Goal: Transaction & Acquisition: Purchase product/service

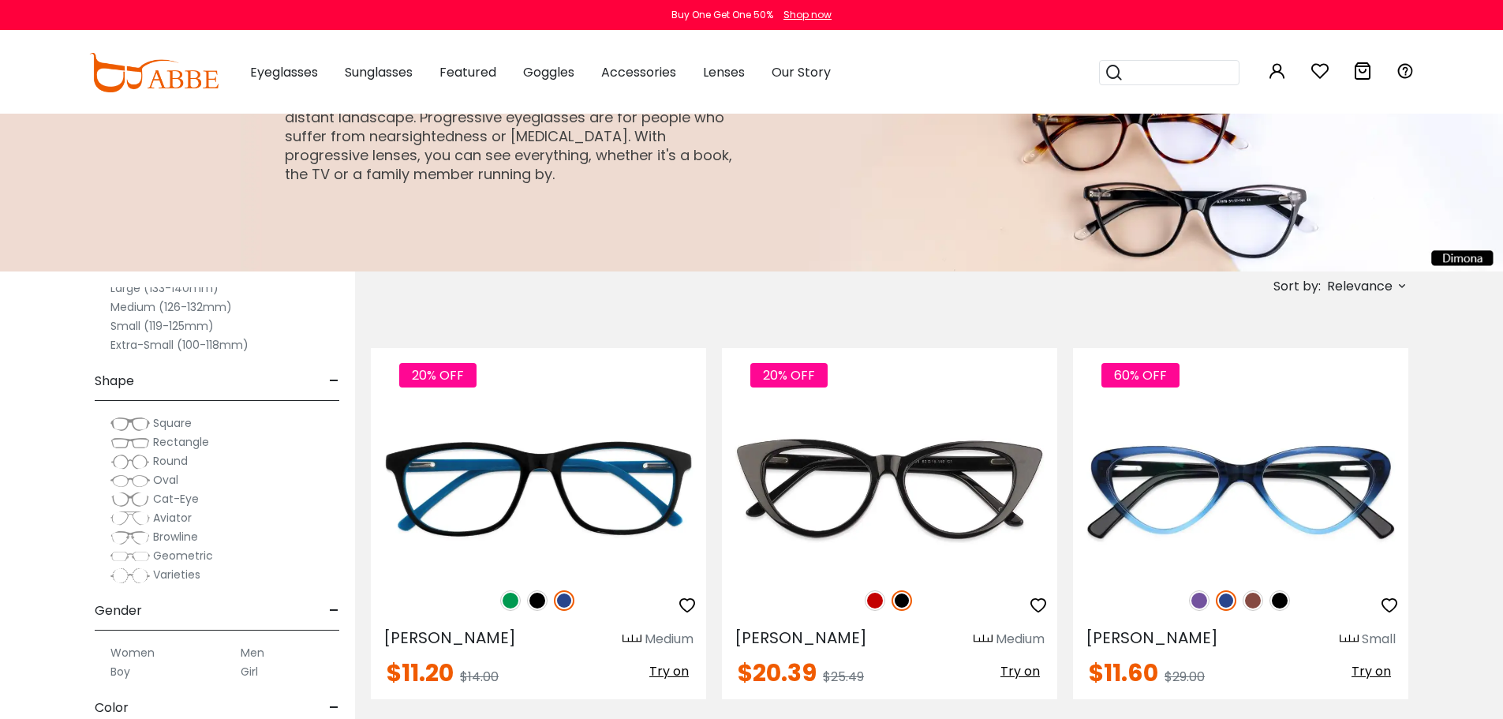
scroll to position [105, 0]
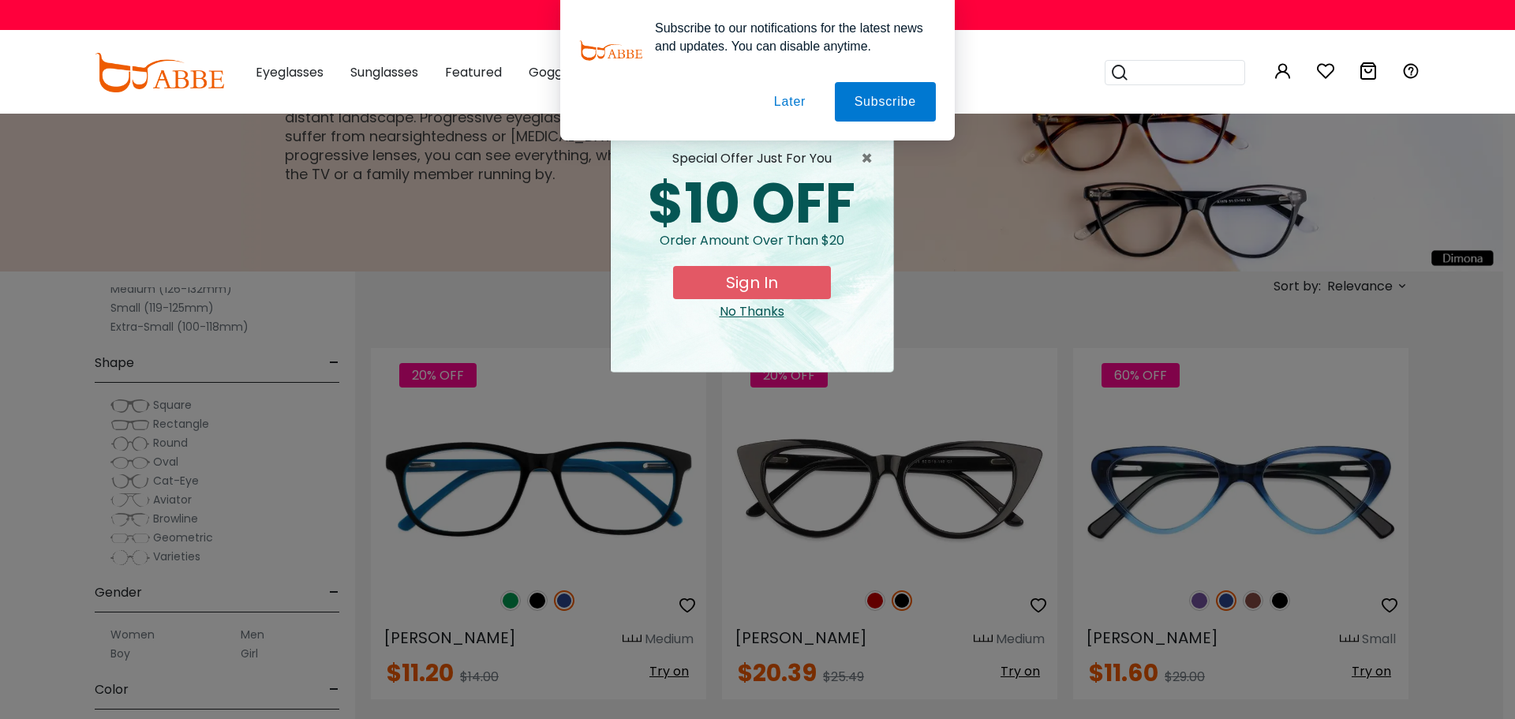
click at [0, 0] on button "Later" at bounding box center [0, 0] width 0 height 0
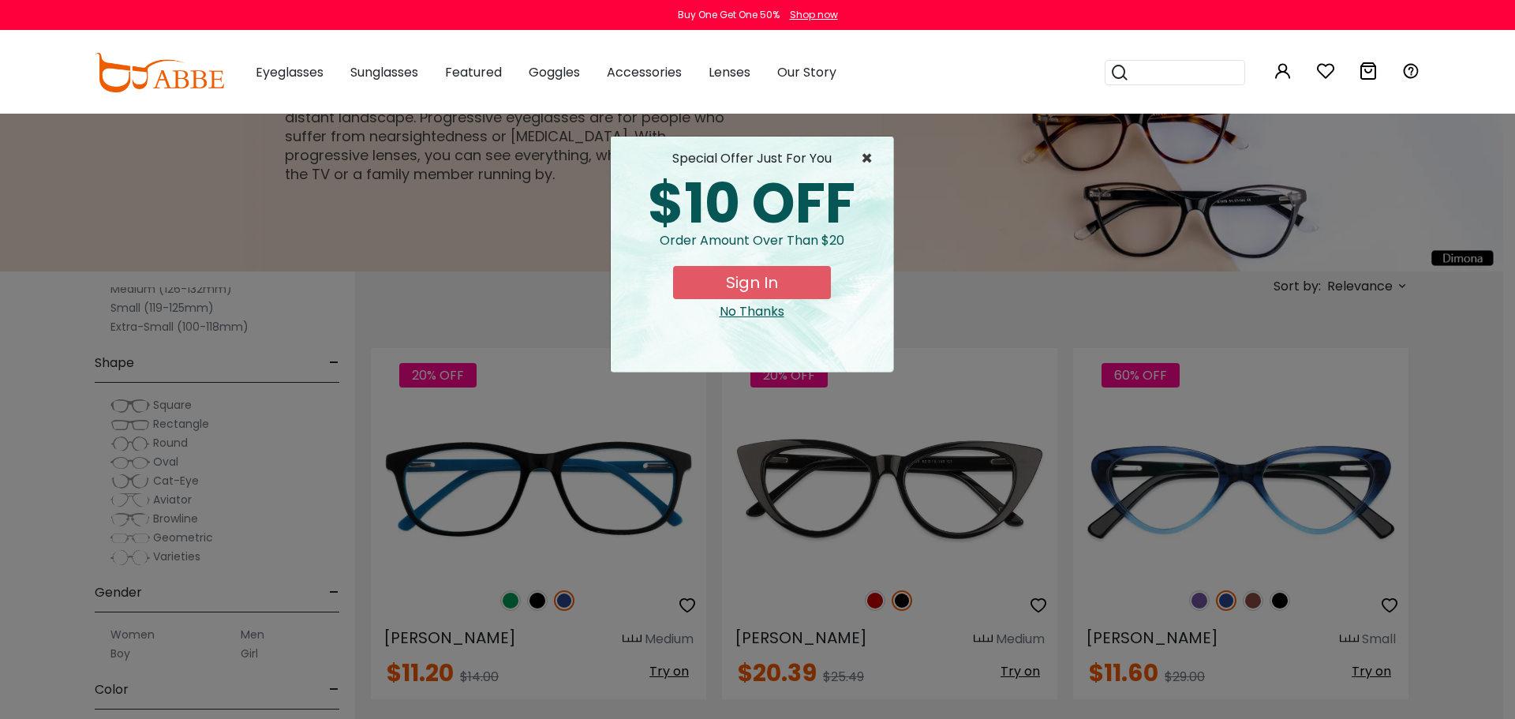
click at [870, 157] on span "×" at bounding box center [871, 158] width 20 height 19
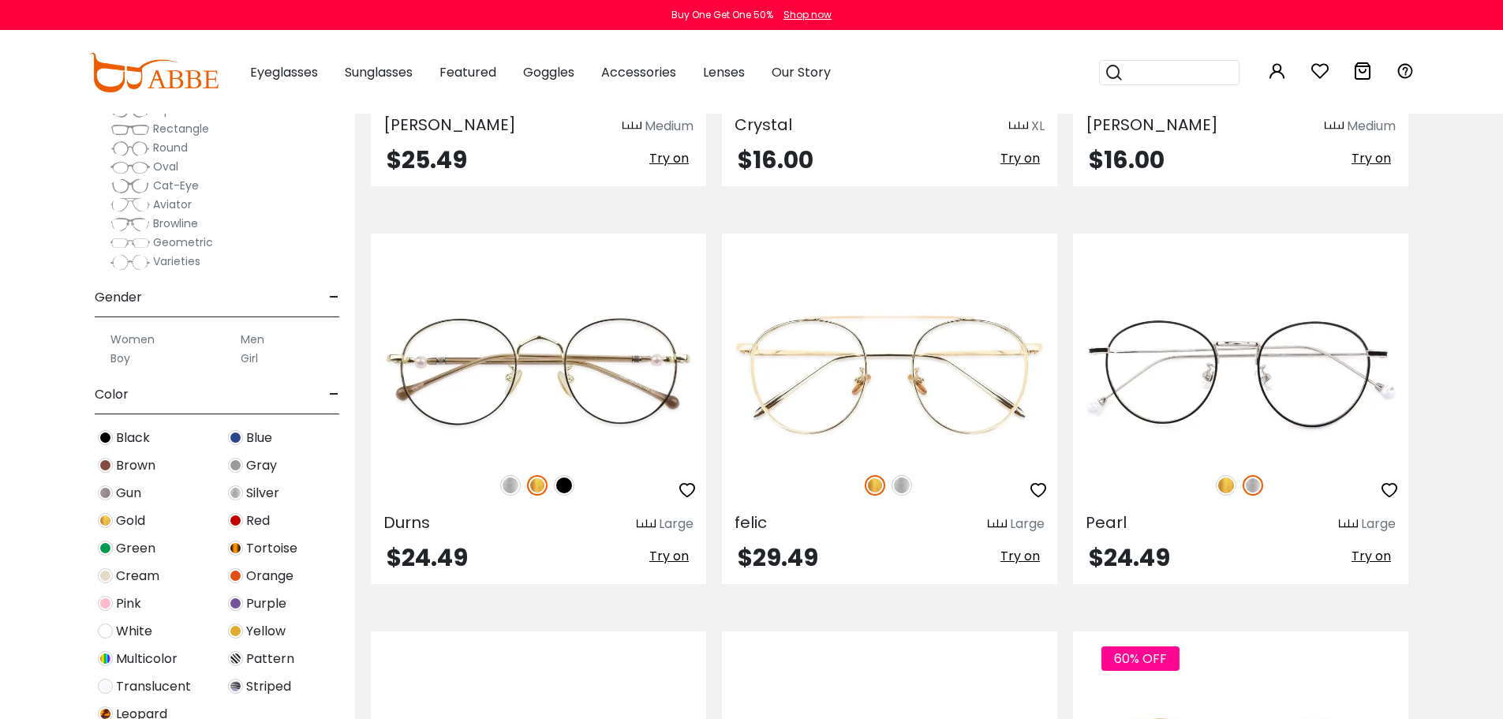
scroll to position [3840, 0]
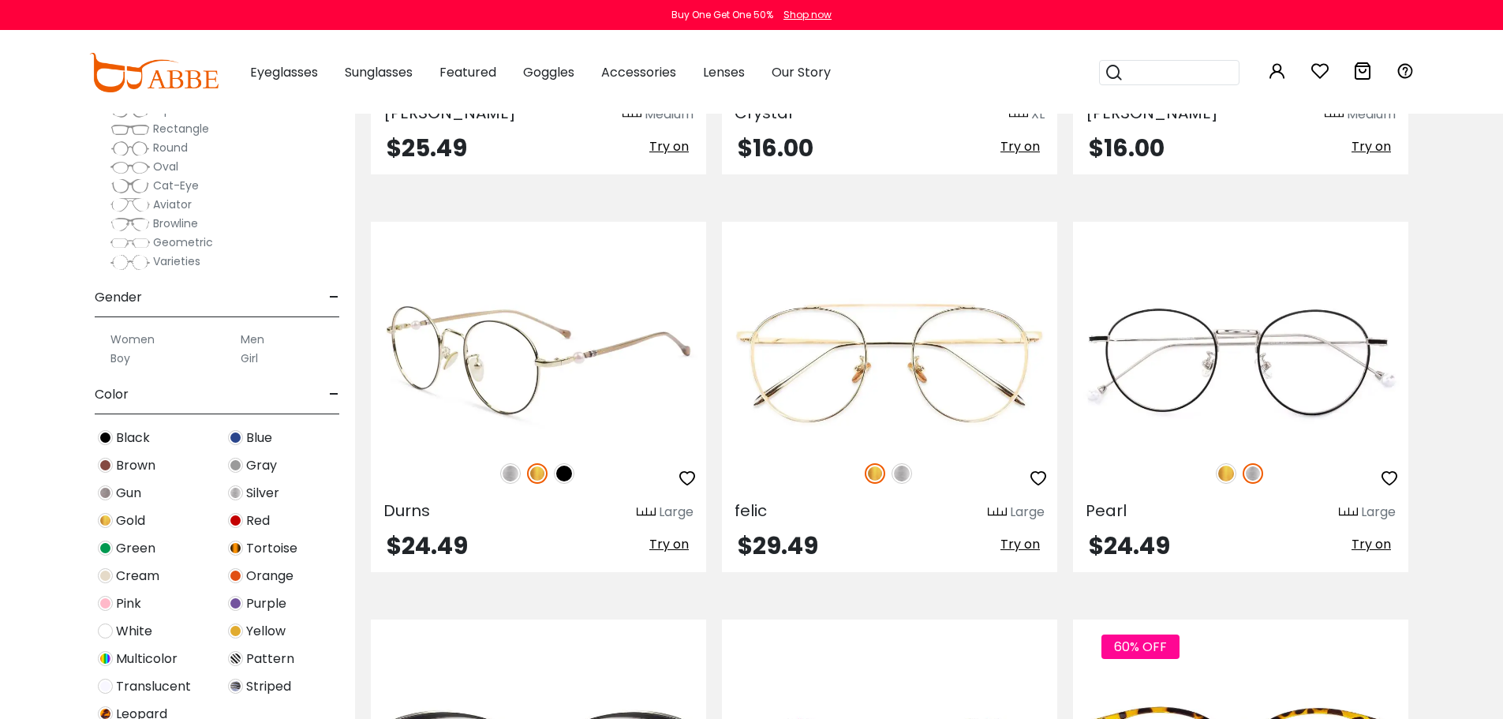
click at [563, 479] on img at bounding box center [564, 473] width 21 height 21
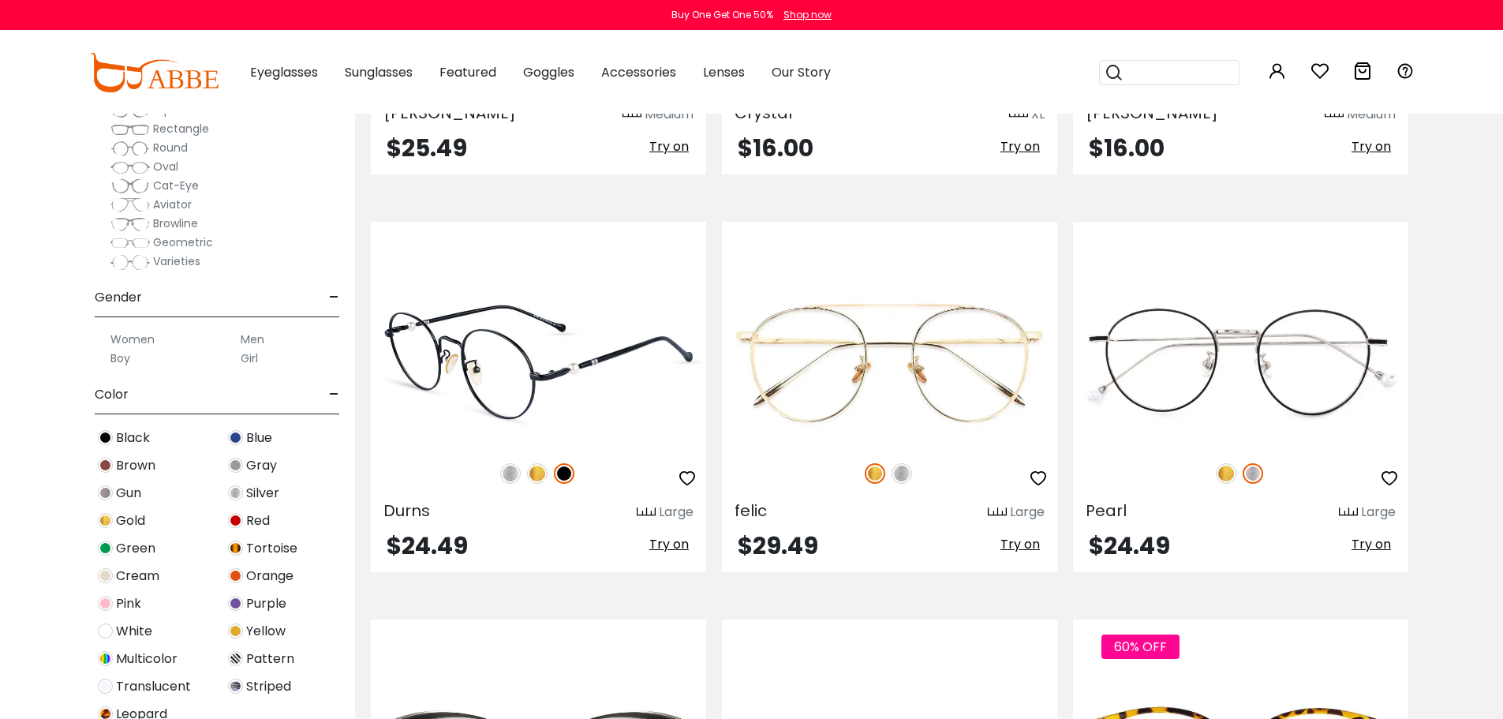
click at [662, 548] on span "Try on" at bounding box center [668, 544] width 39 height 18
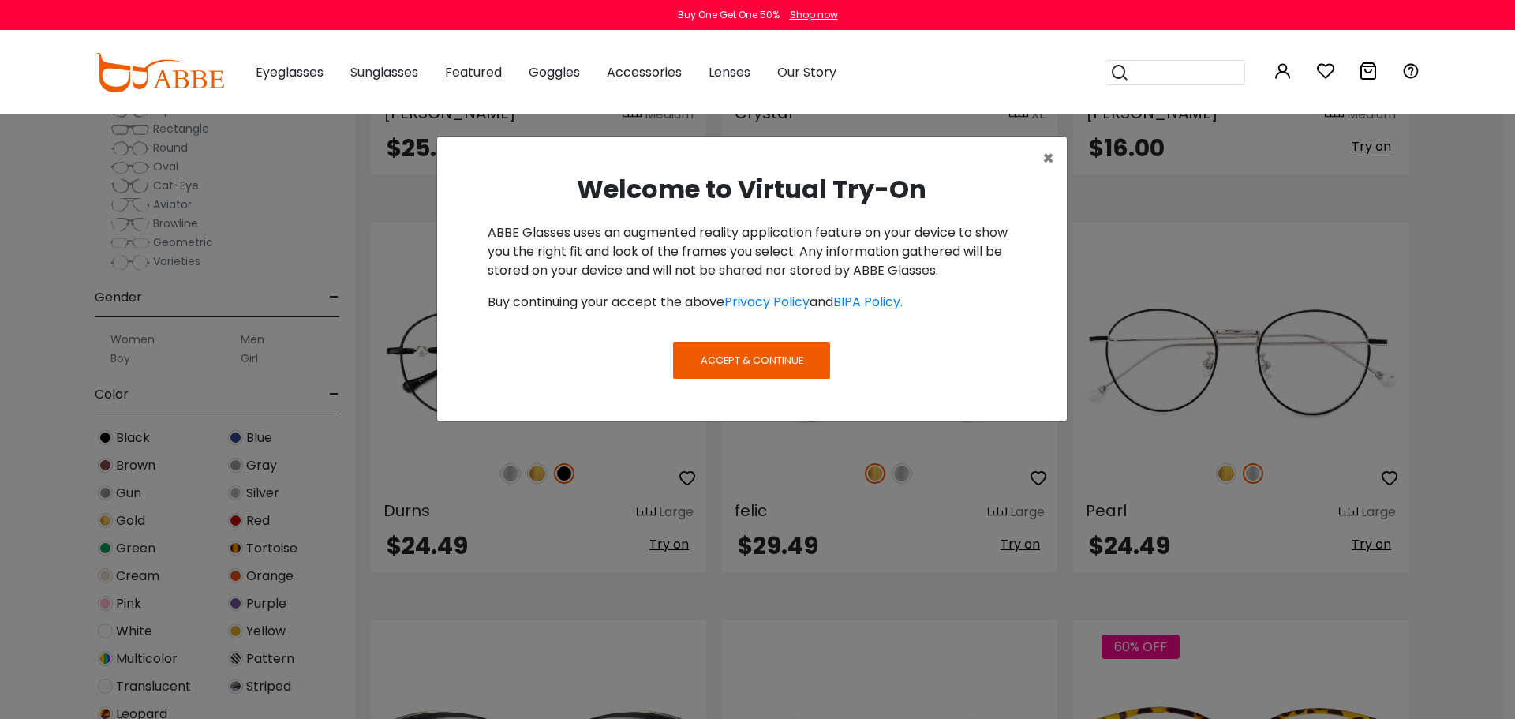
click at [743, 343] on button "Accept & Continue" at bounding box center [751, 360] width 156 height 36
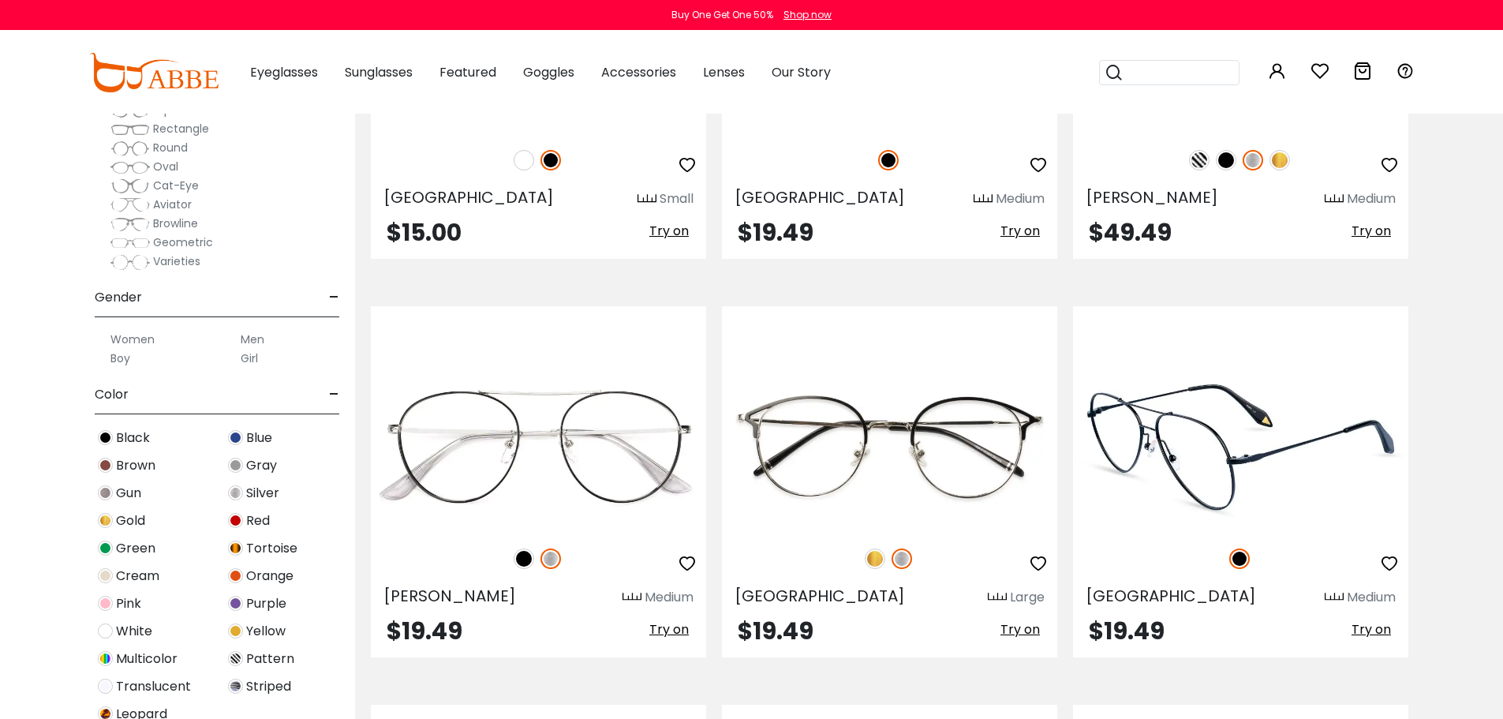
scroll to position [5208, 0]
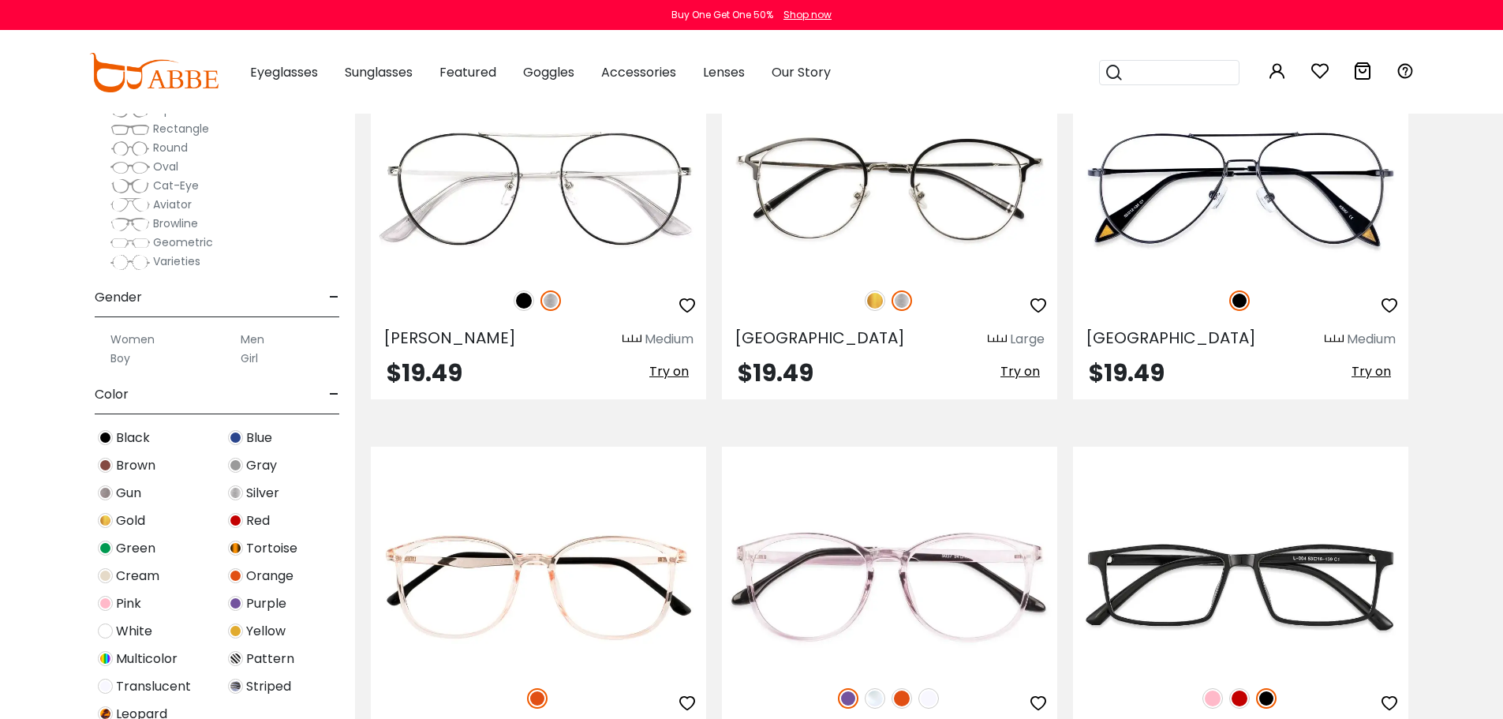
click at [132, 79] on img at bounding box center [153, 72] width 129 height 39
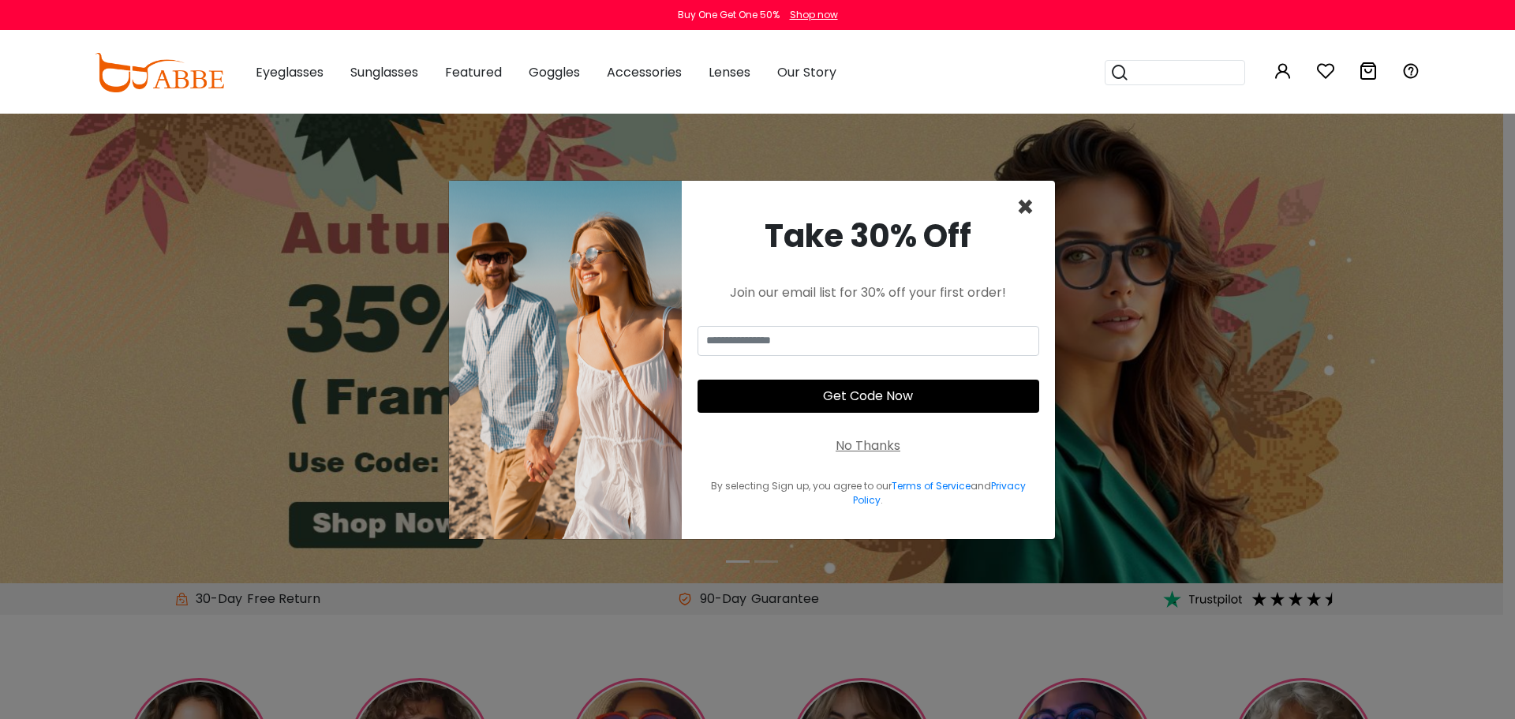
click at [1020, 201] on span "×" at bounding box center [1025, 207] width 18 height 40
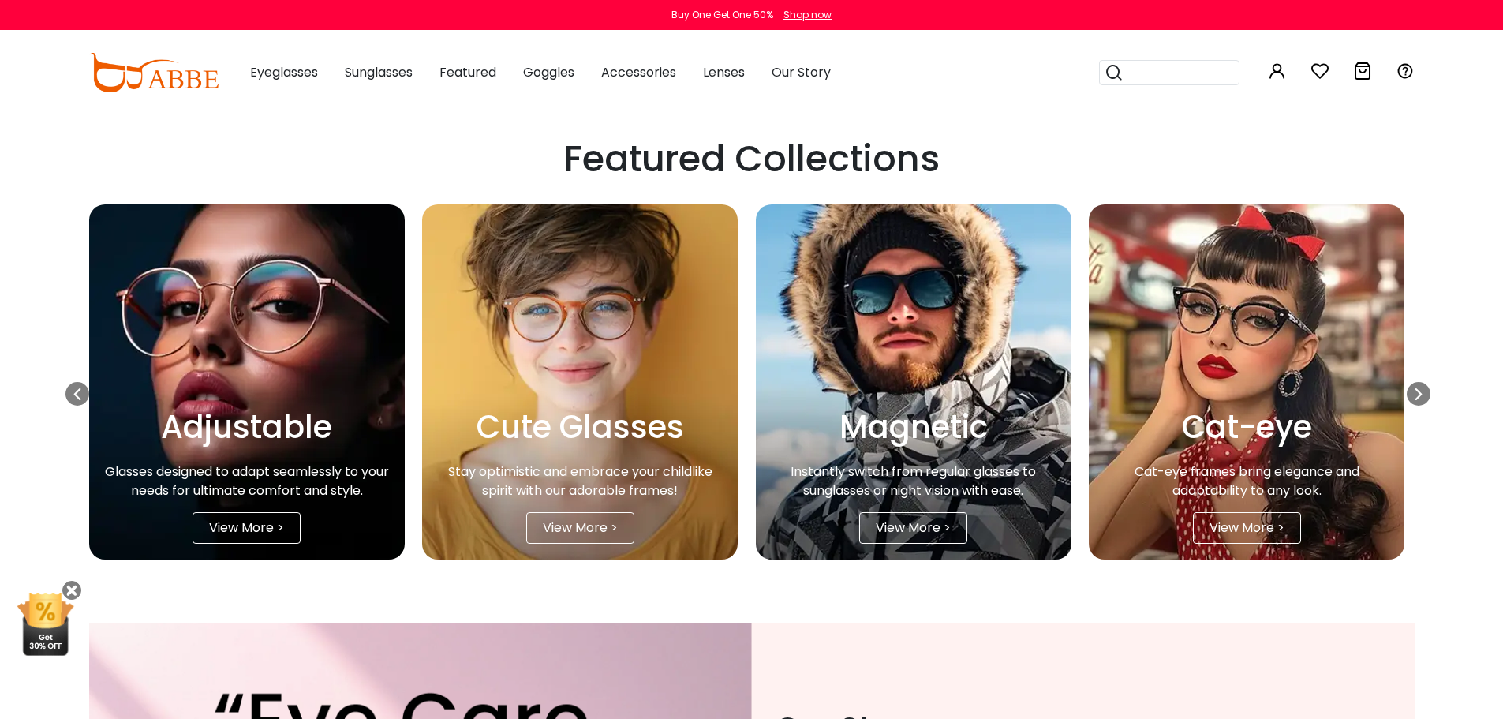
scroll to position [2788, 0]
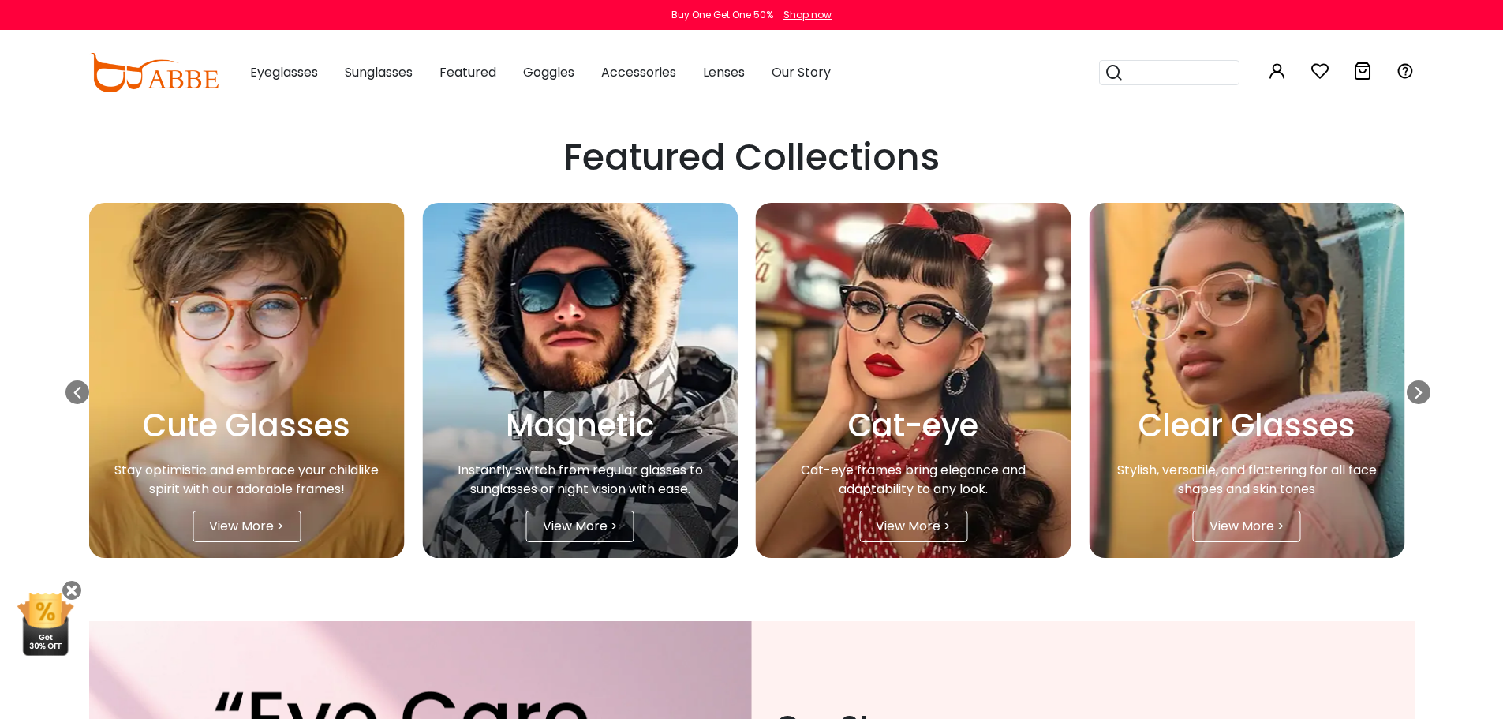
click at [267, 352] on img "10 / 16" at bounding box center [247, 380] width 316 height 355
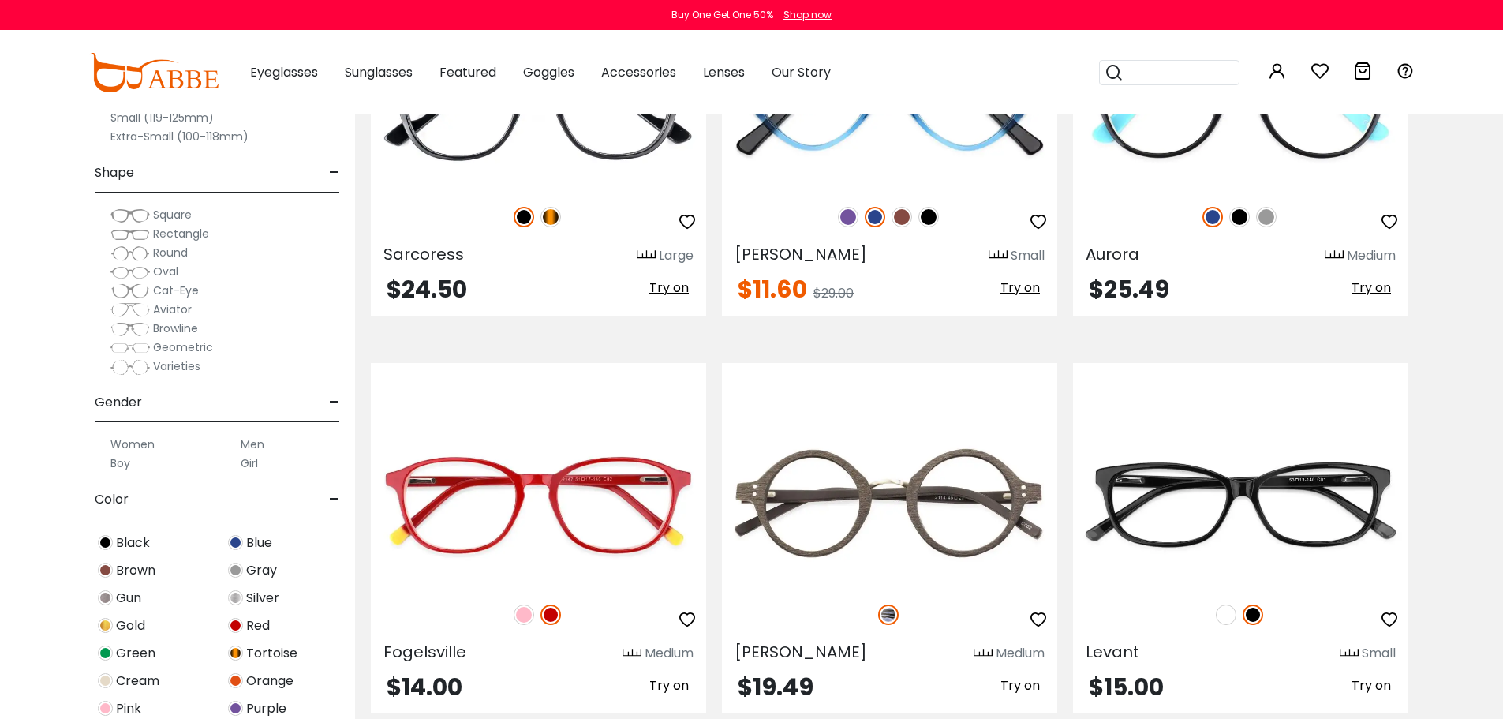
scroll to position [2367, 0]
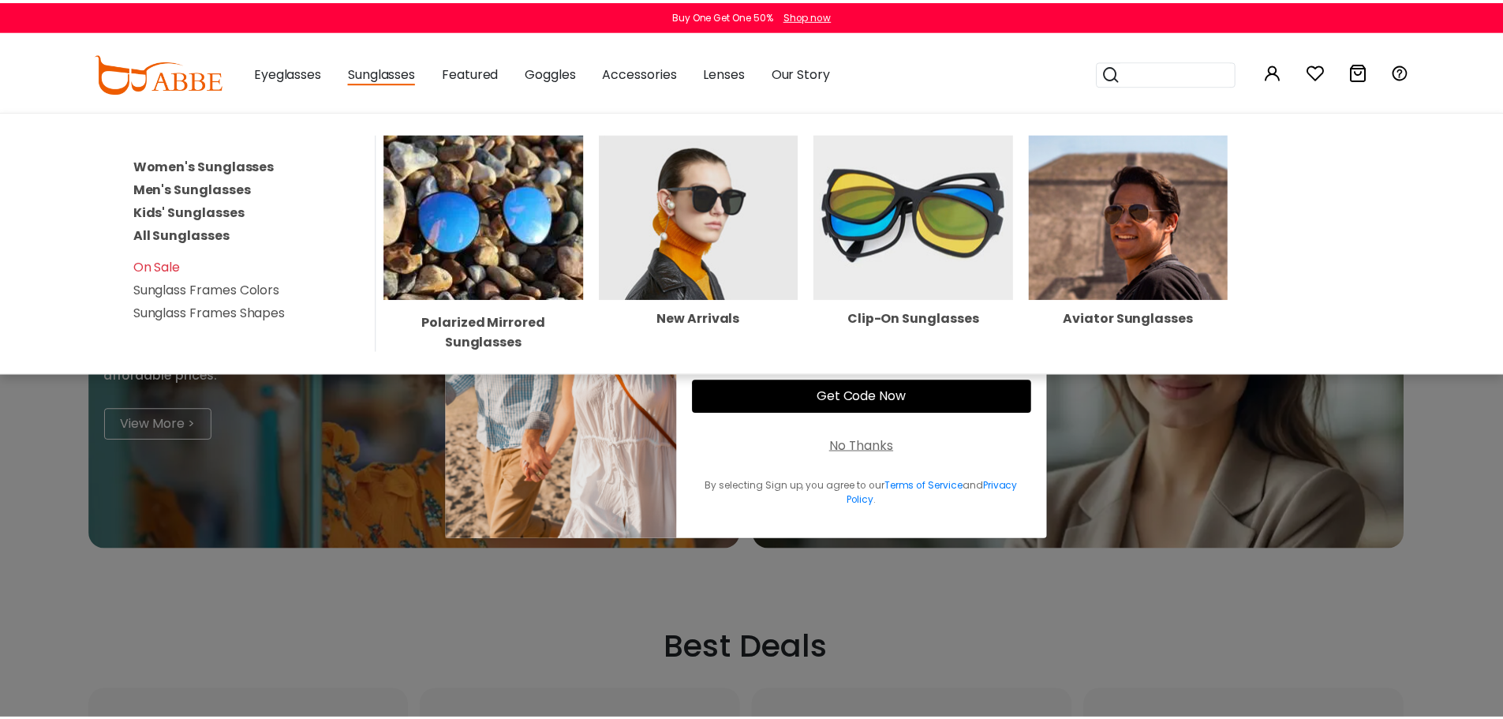
scroll to position [2788, 0]
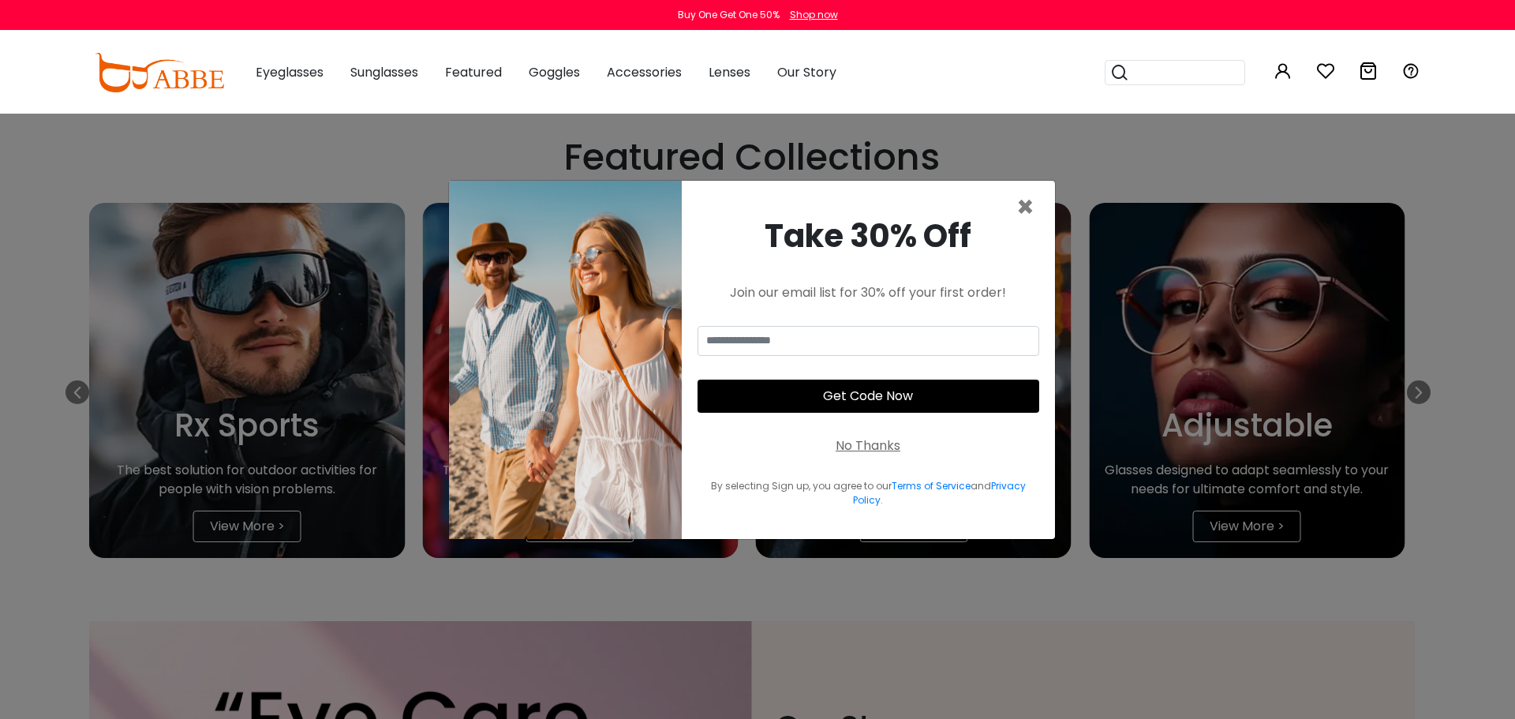
click at [1482, 481] on div "× Take 30% Off Join our email list for 30% off your first order! Get Code Now N…" at bounding box center [757, 359] width 1515 height 719
click at [1023, 208] on span "×" at bounding box center [1025, 207] width 18 height 40
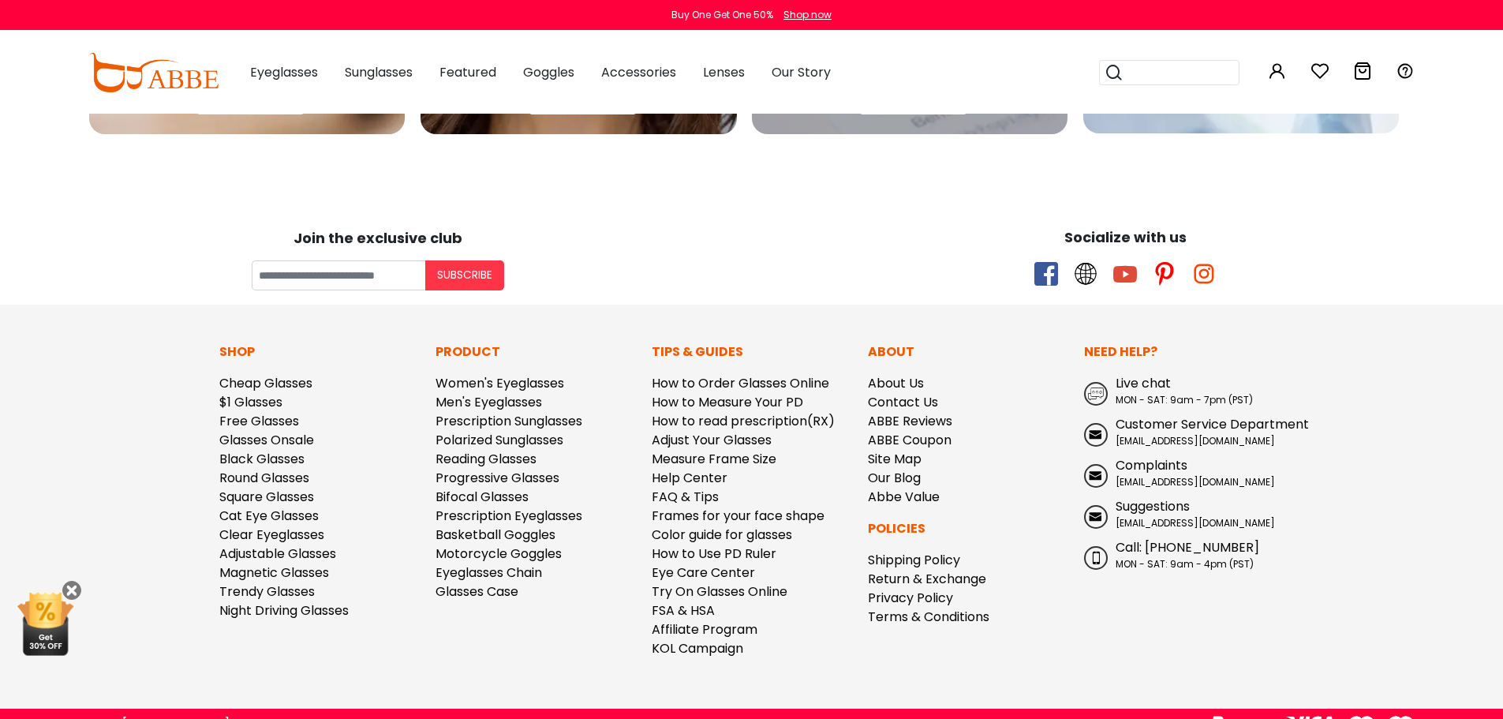
scroll to position [4586, 0]
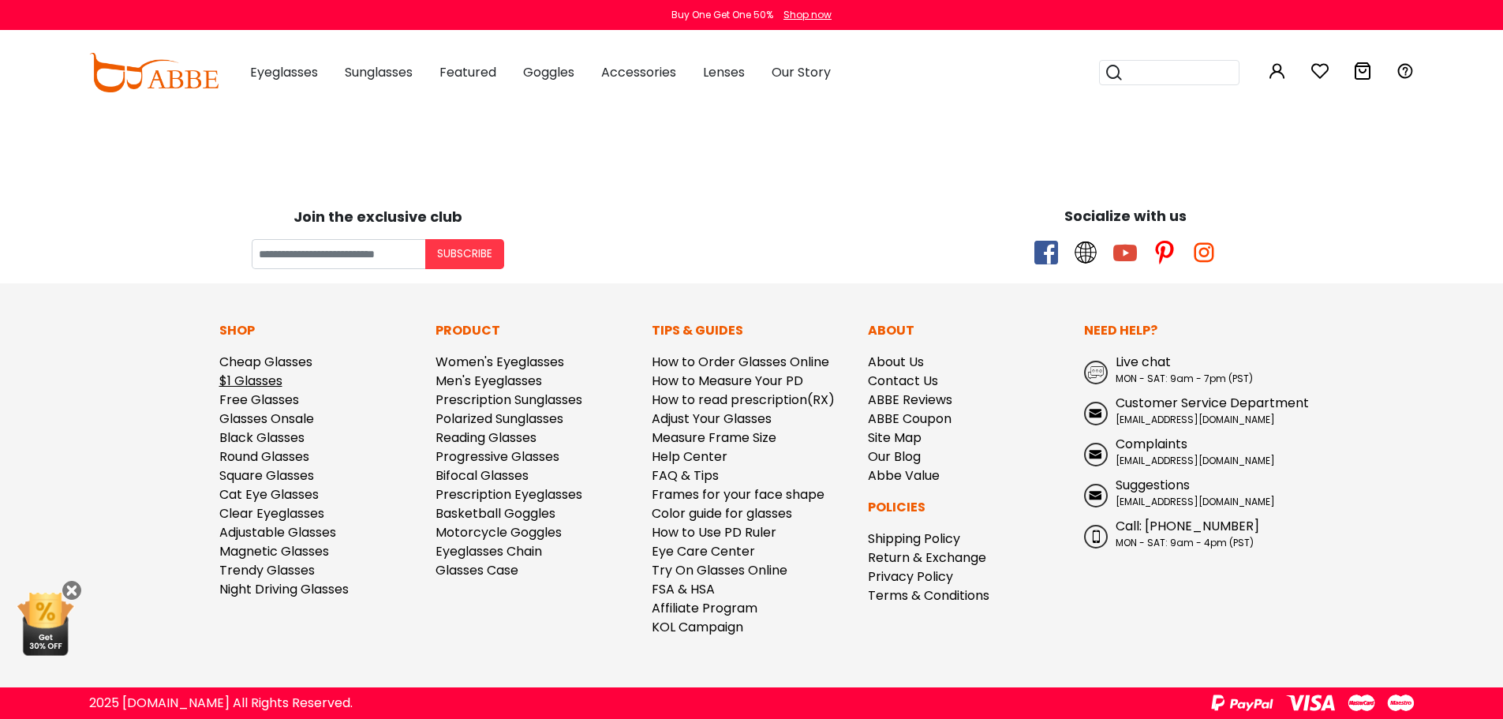
click at [229, 379] on link "$1 Glasses" at bounding box center [250, 381] width 63 height 18
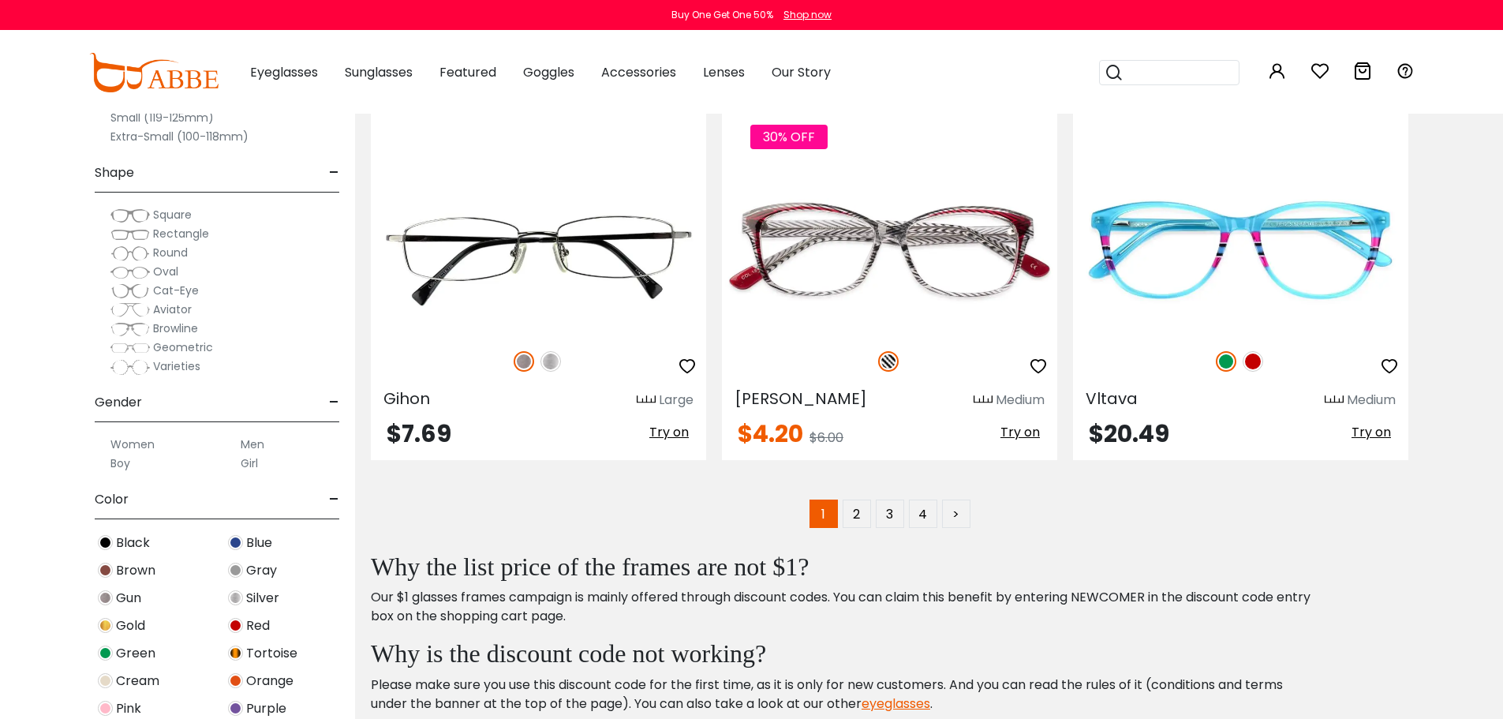
scroll to position [7995, 0]
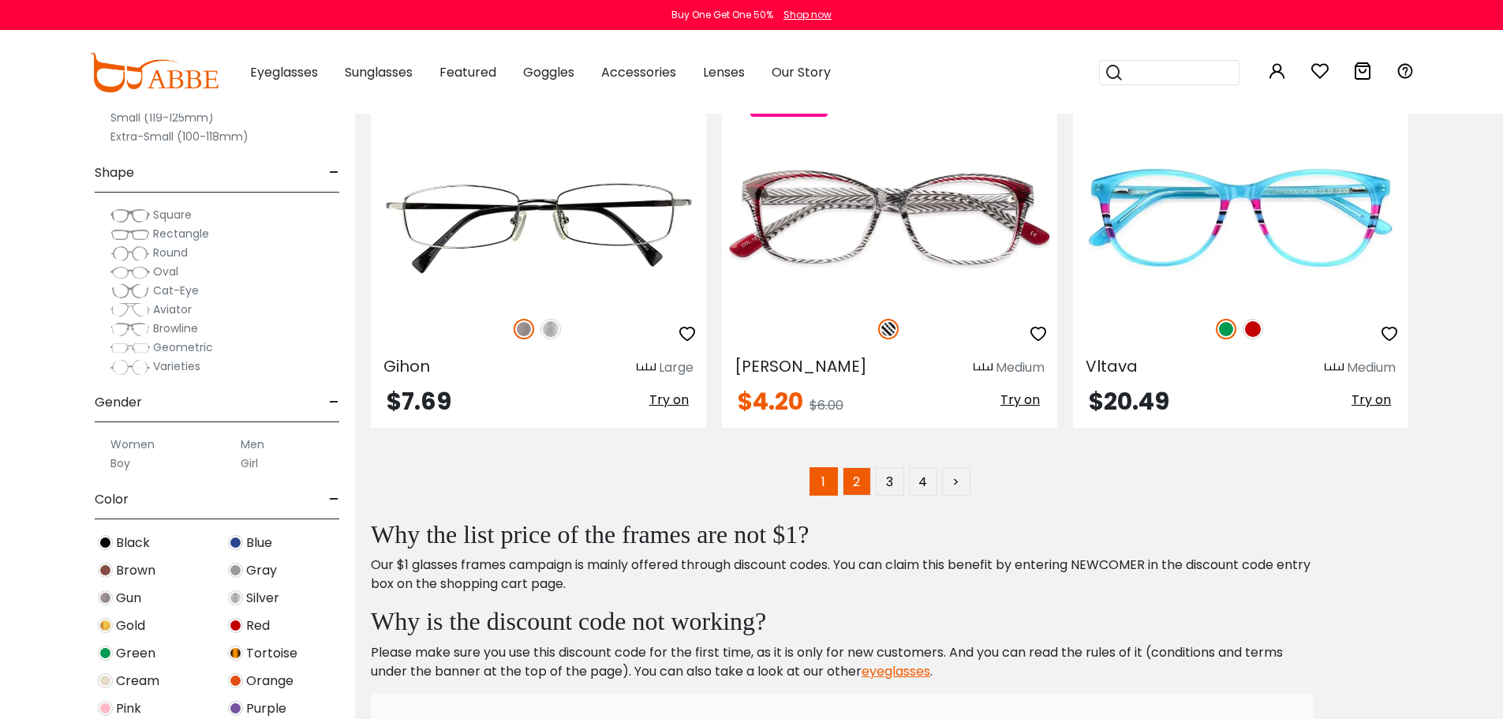
click at [854, 475] on link "2" at bounding box center [857, 481] width 28 height 28
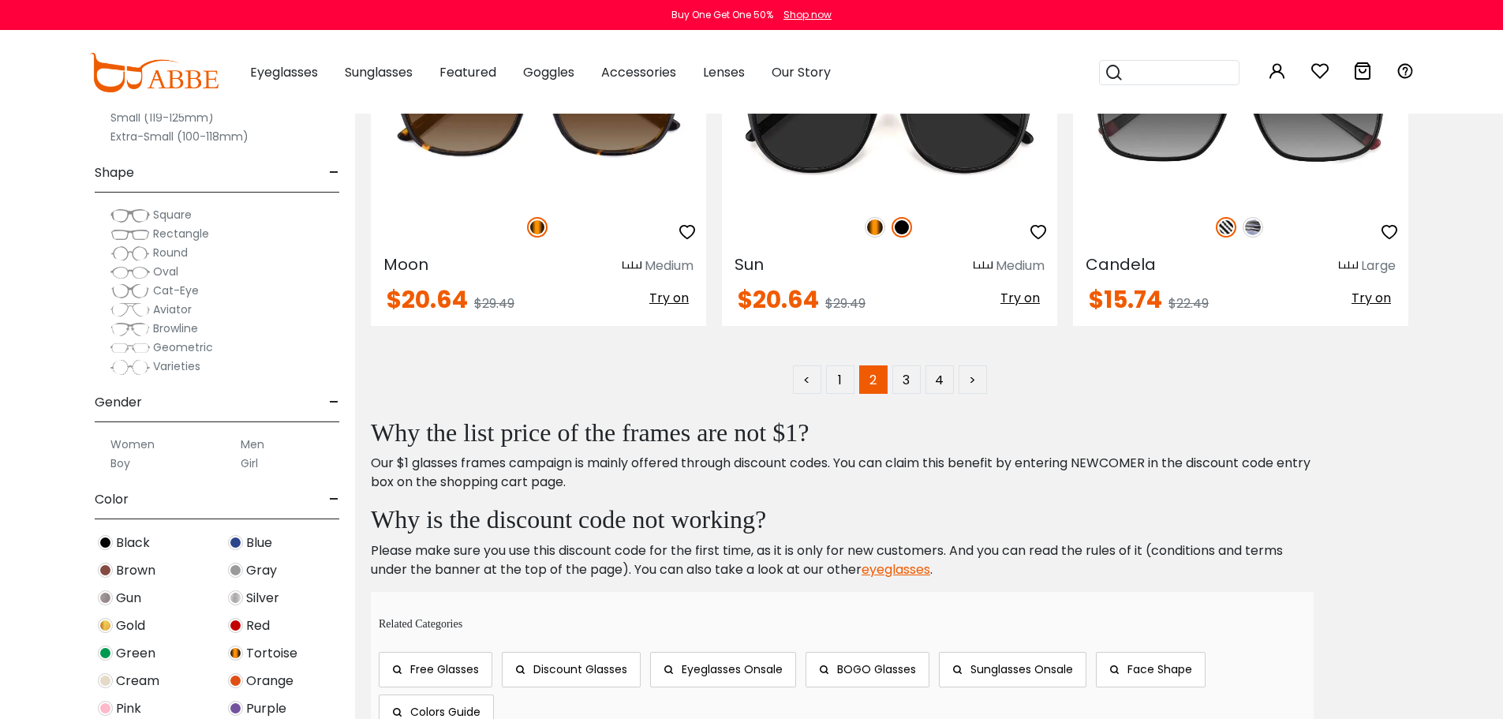
scroll to position [8101, 0]
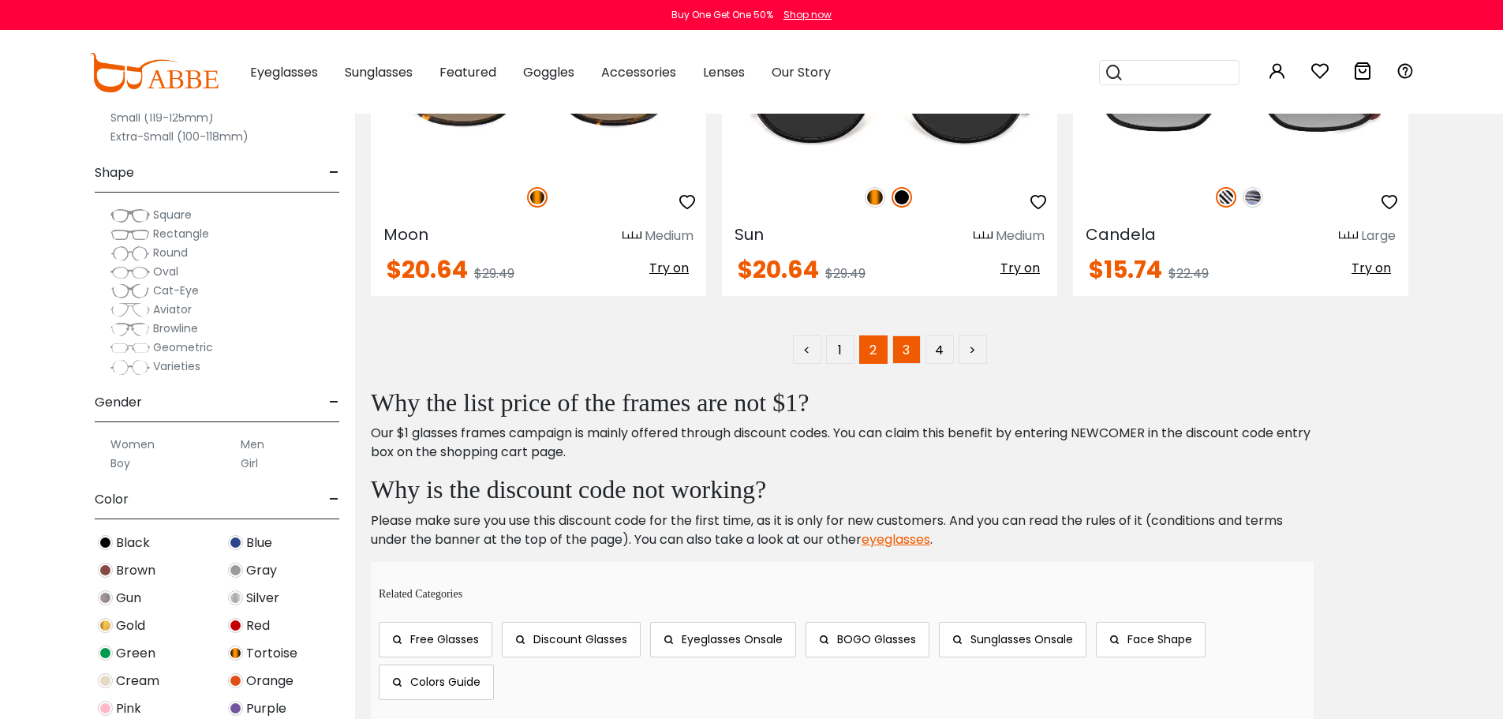
click at [898, 347] on link "3" at bounding box center [906, 349] width 28 height 28
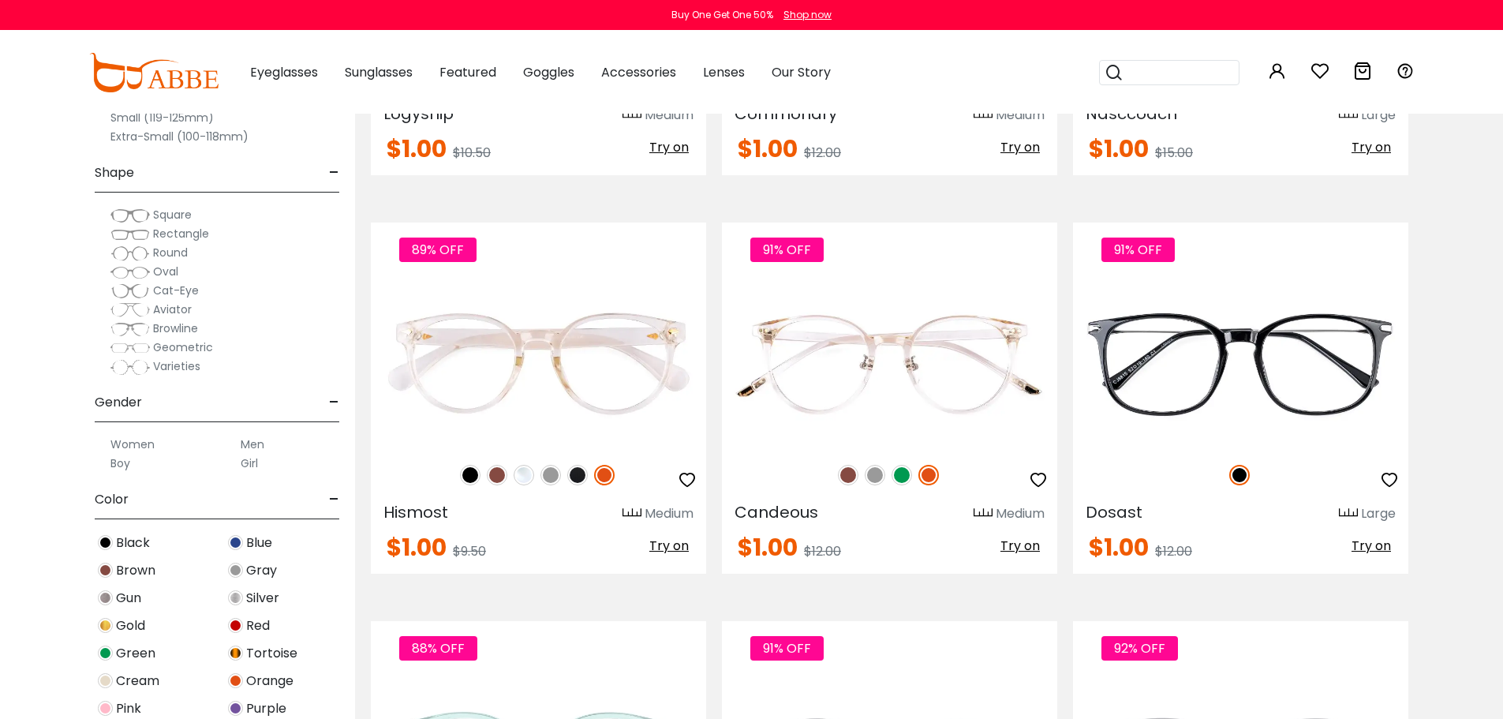
scroll to position [4261, 0]
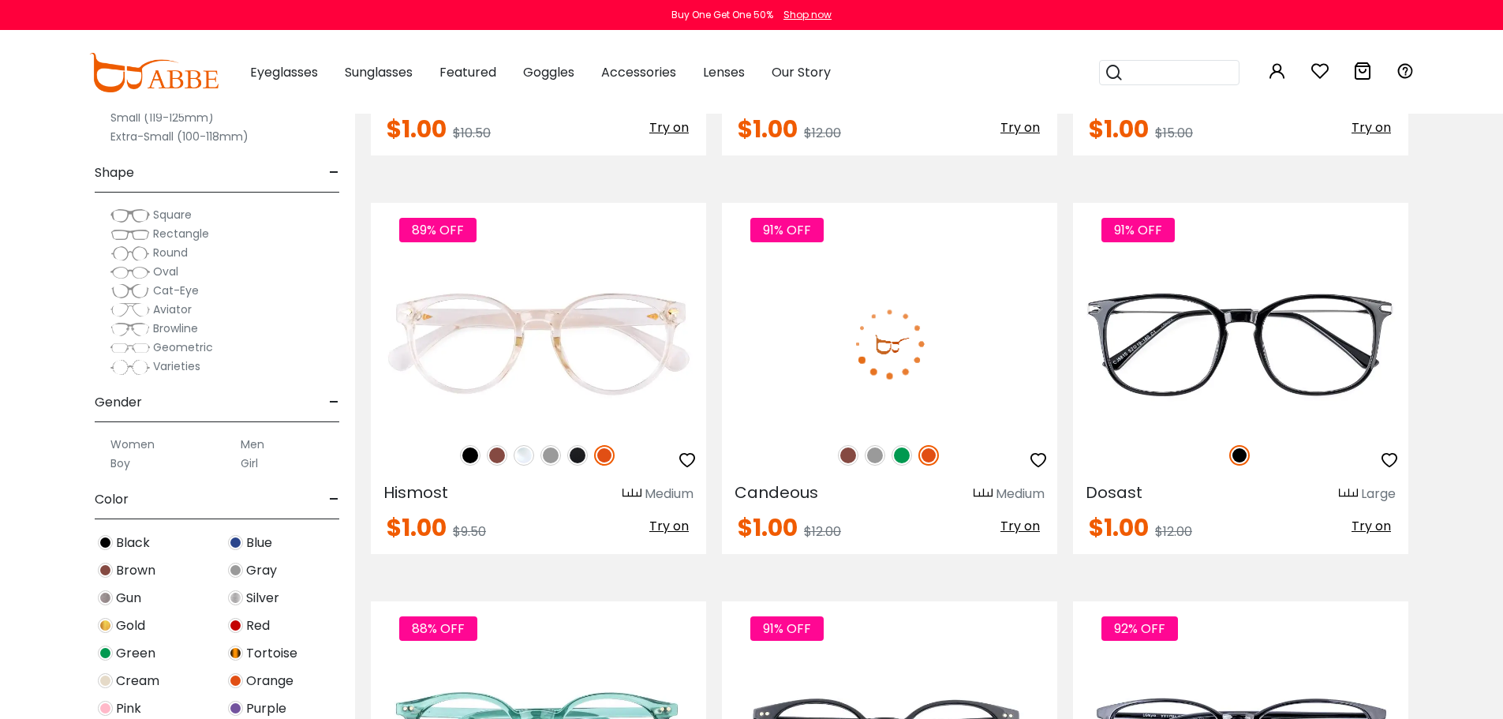
click at [870, 455] on img at bounding box center [875, 455] width 21 height 21
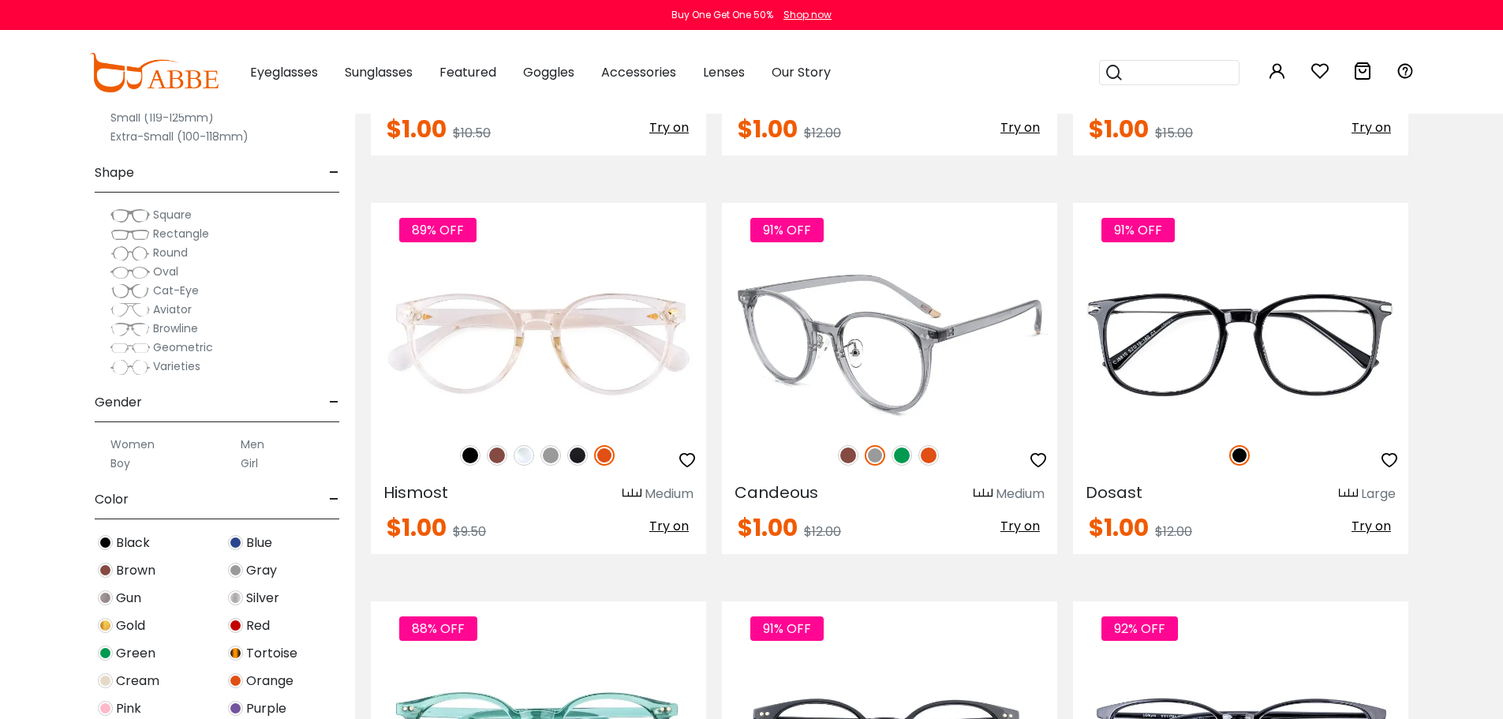
click at [843, 455] on img at bounding box center [848, 455] width 21 height 21
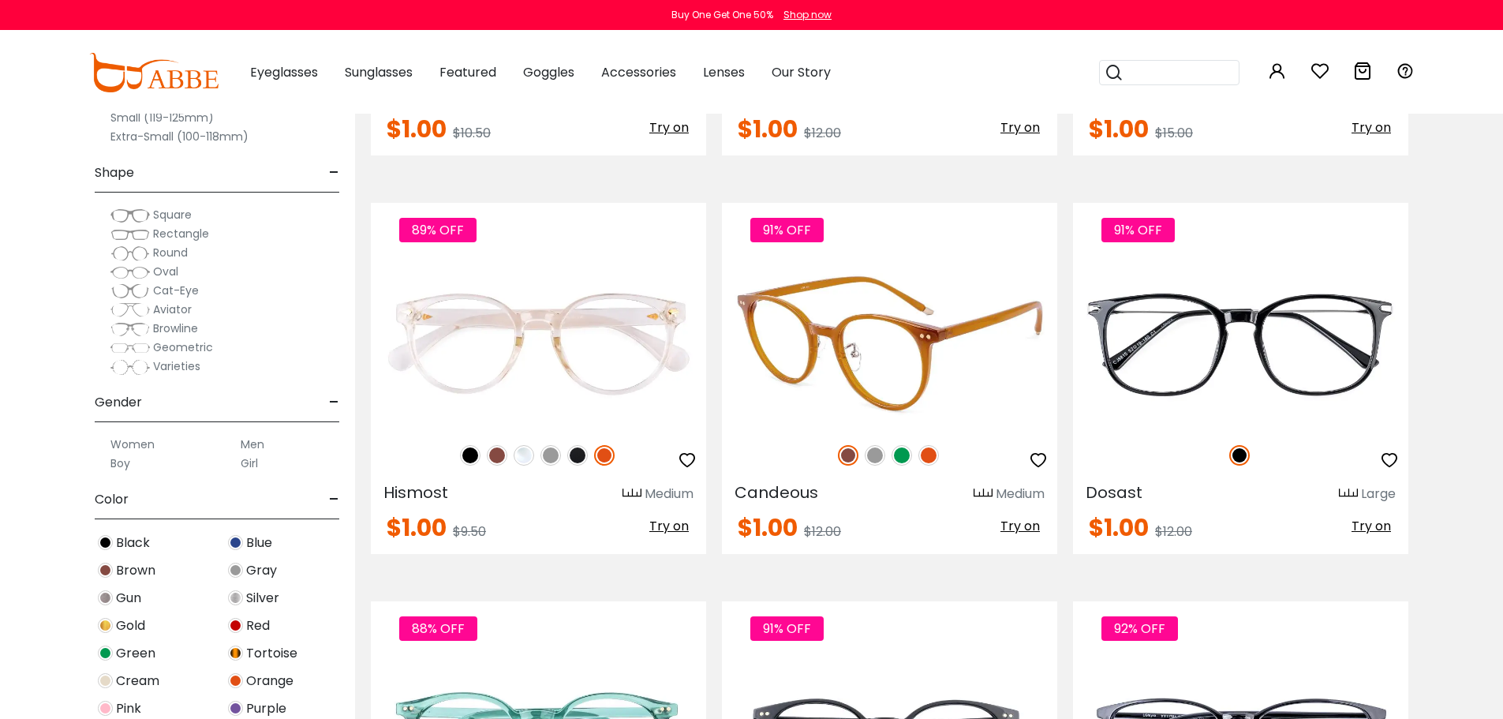
click at [898, 454] on img at bounding box center [902, 455] width 21 height 21
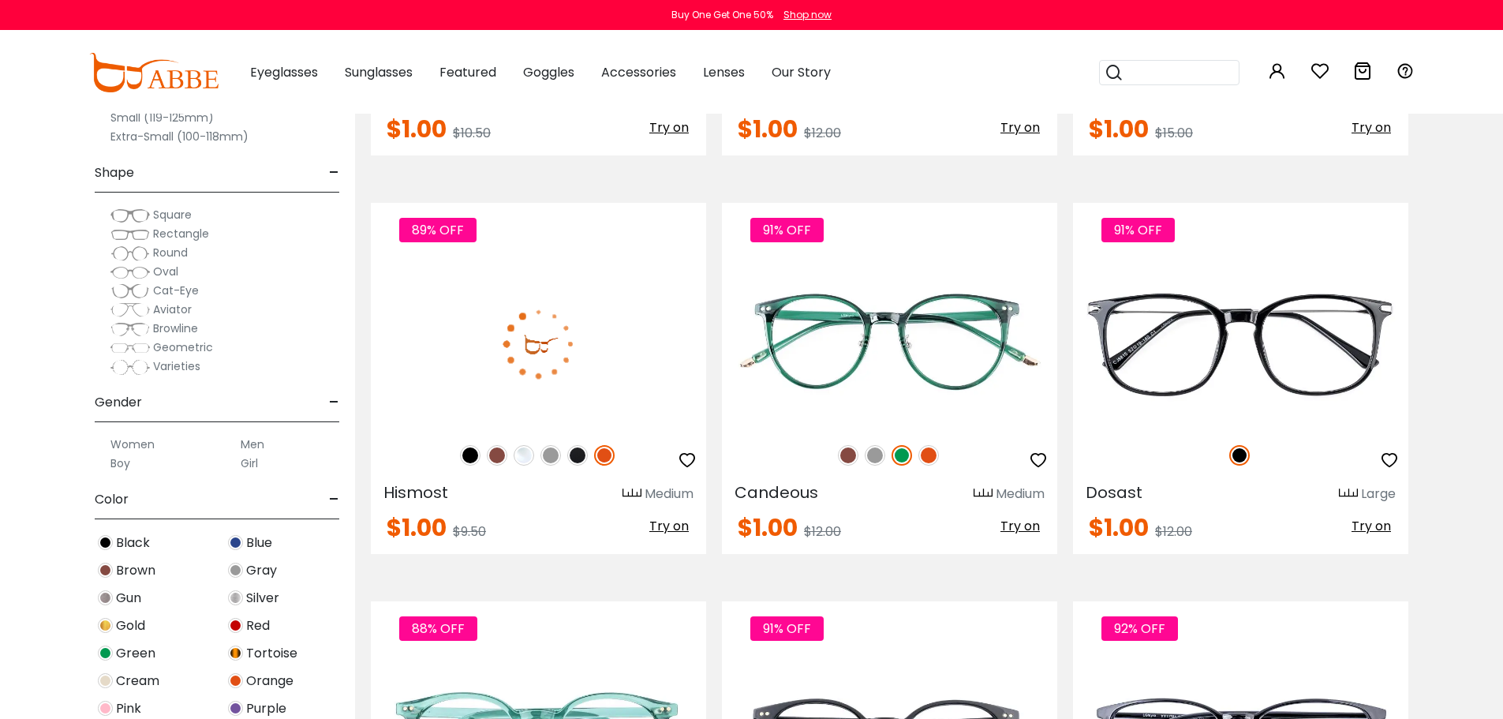
click at [578, 455] on img at bounding box center [577, 455] width 21 height 21
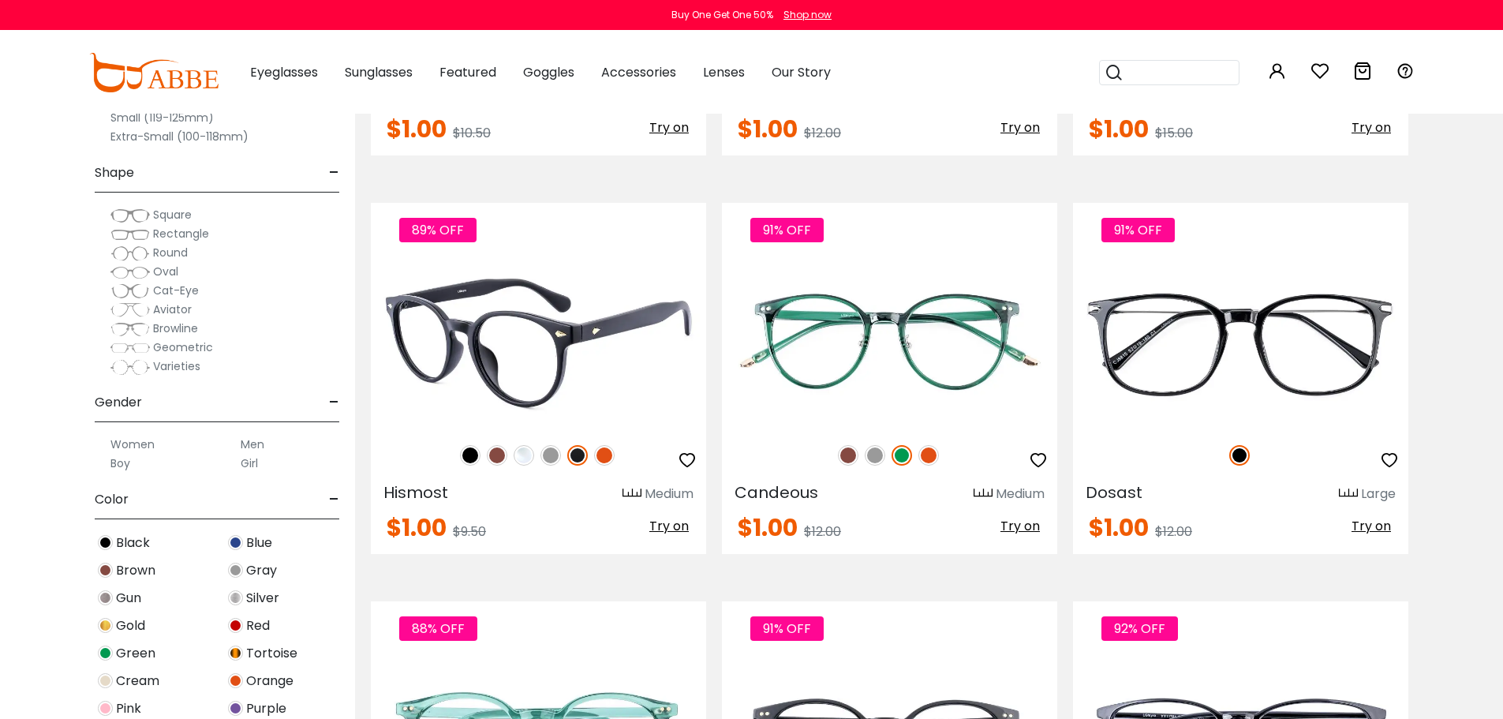
click at [555, 460] on img at bounding box center [550, 455] width 21 height 21
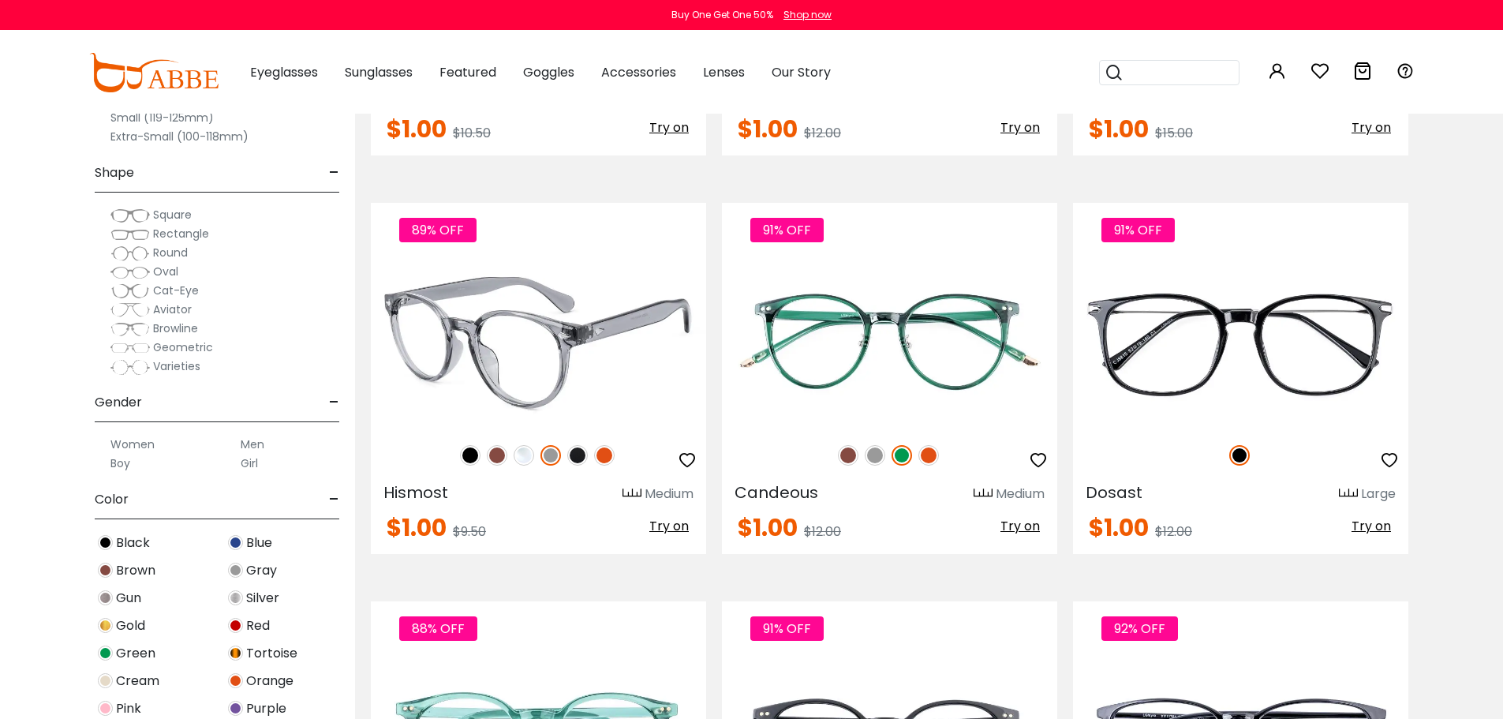
click at [519, 459] on img at bounding box center [524, 455] width 21 height 21
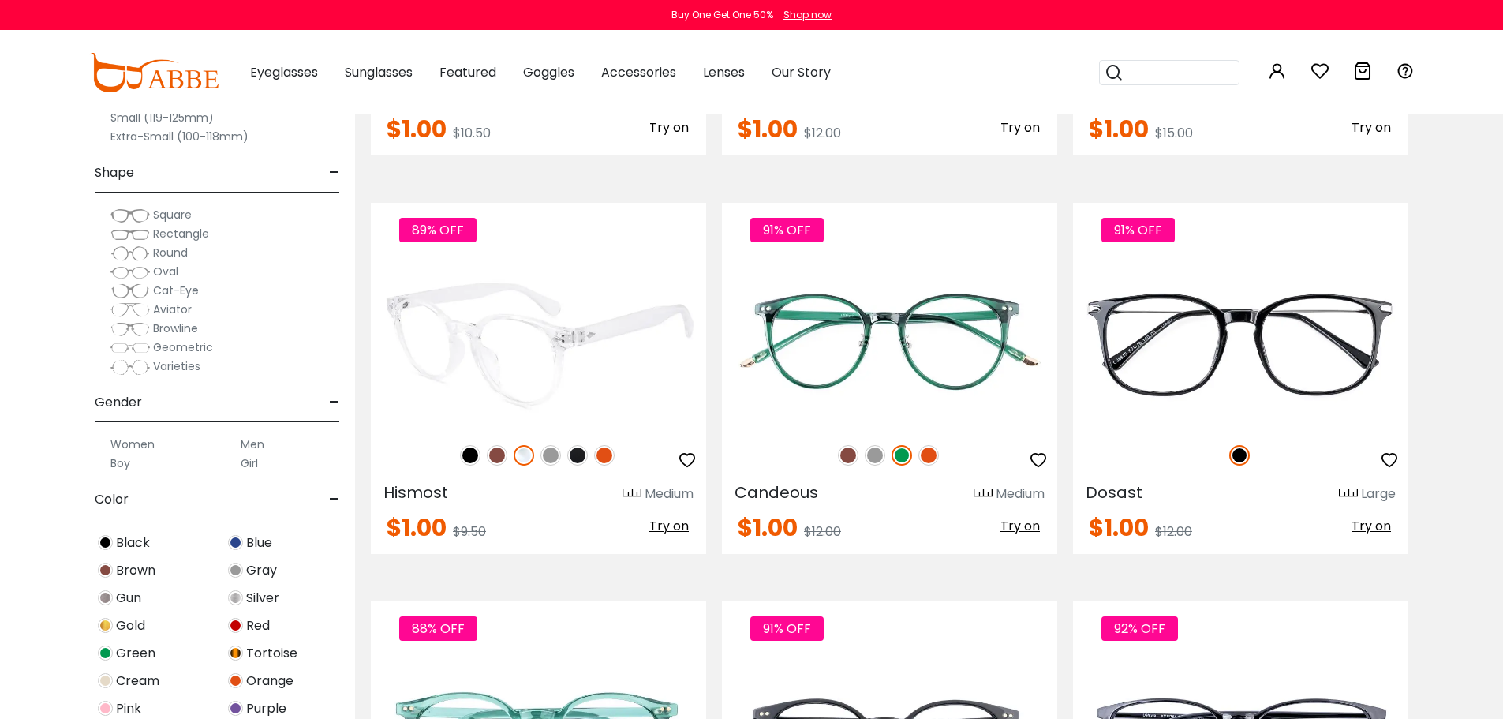
click at [496, 451] on img at bounding box center [497, 455] width 21 height 21
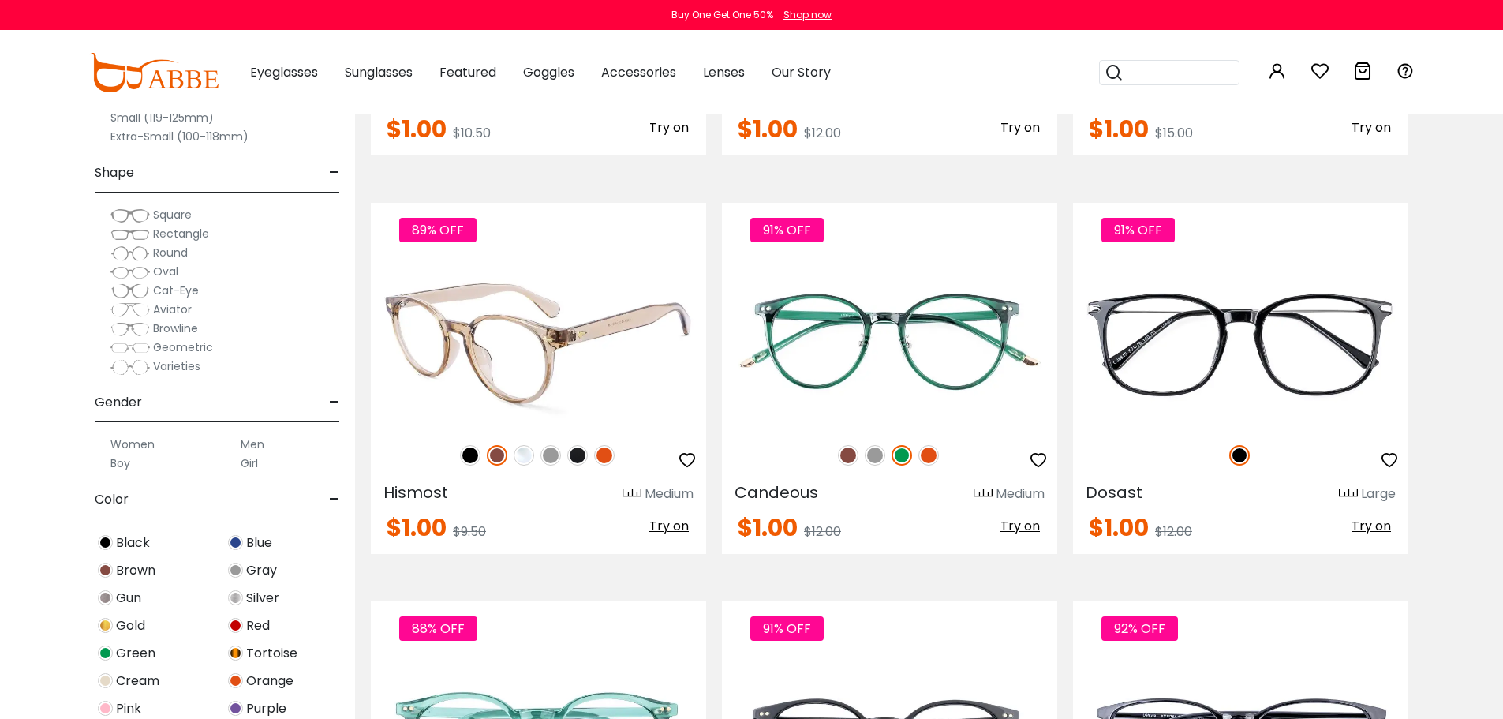
click at [469, 459] on img at bounding box center [470, 455] width 21 height 21
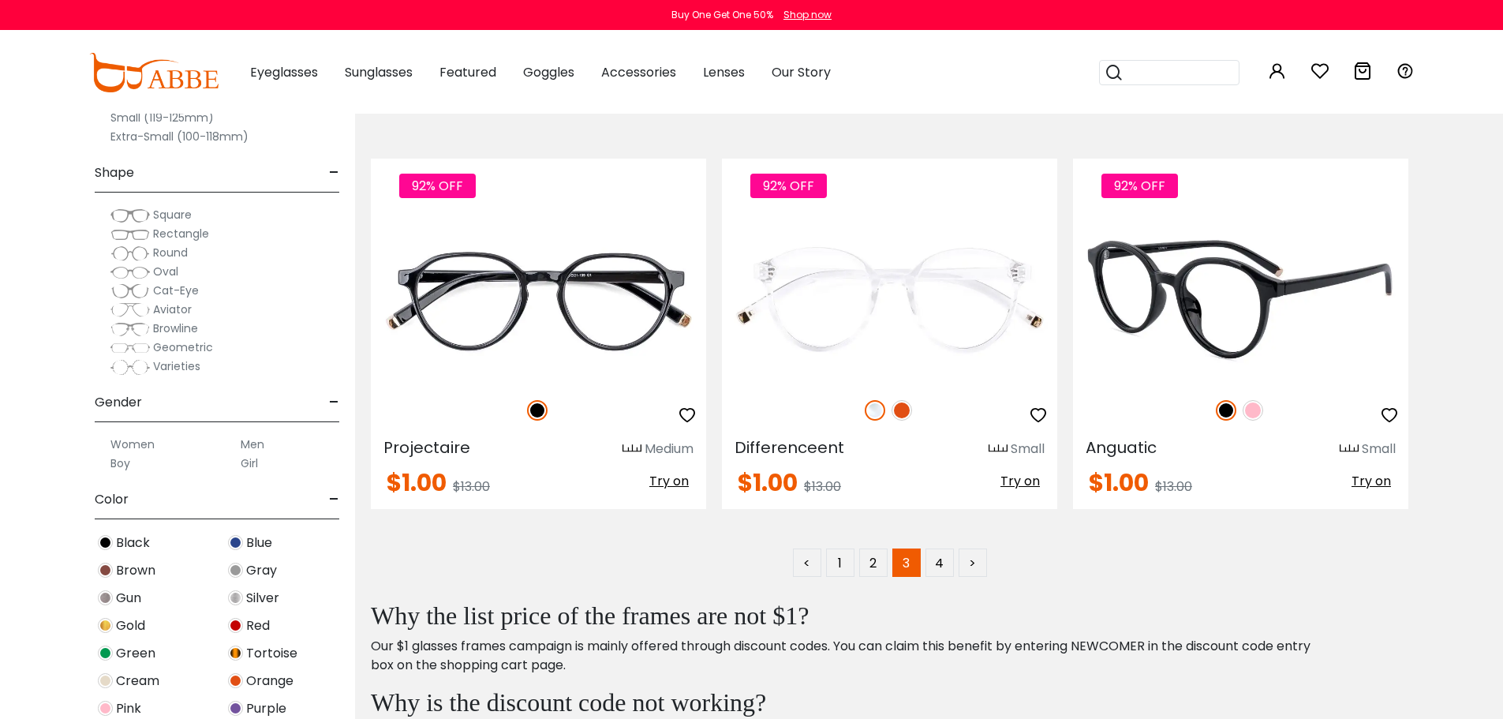
scroll to position [7890, 0]
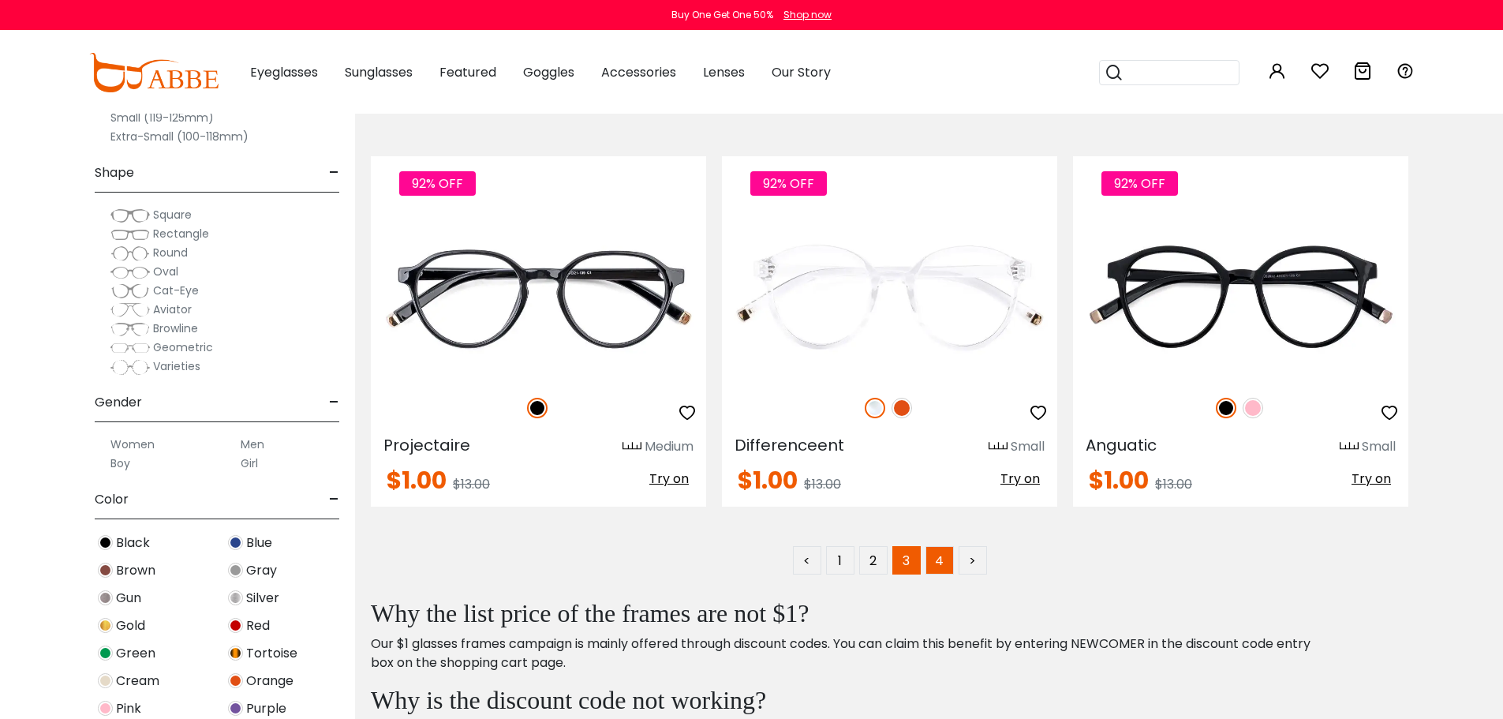
click at [941, 557] on link "4" at bounding box center [940, 560] width 28 height 28
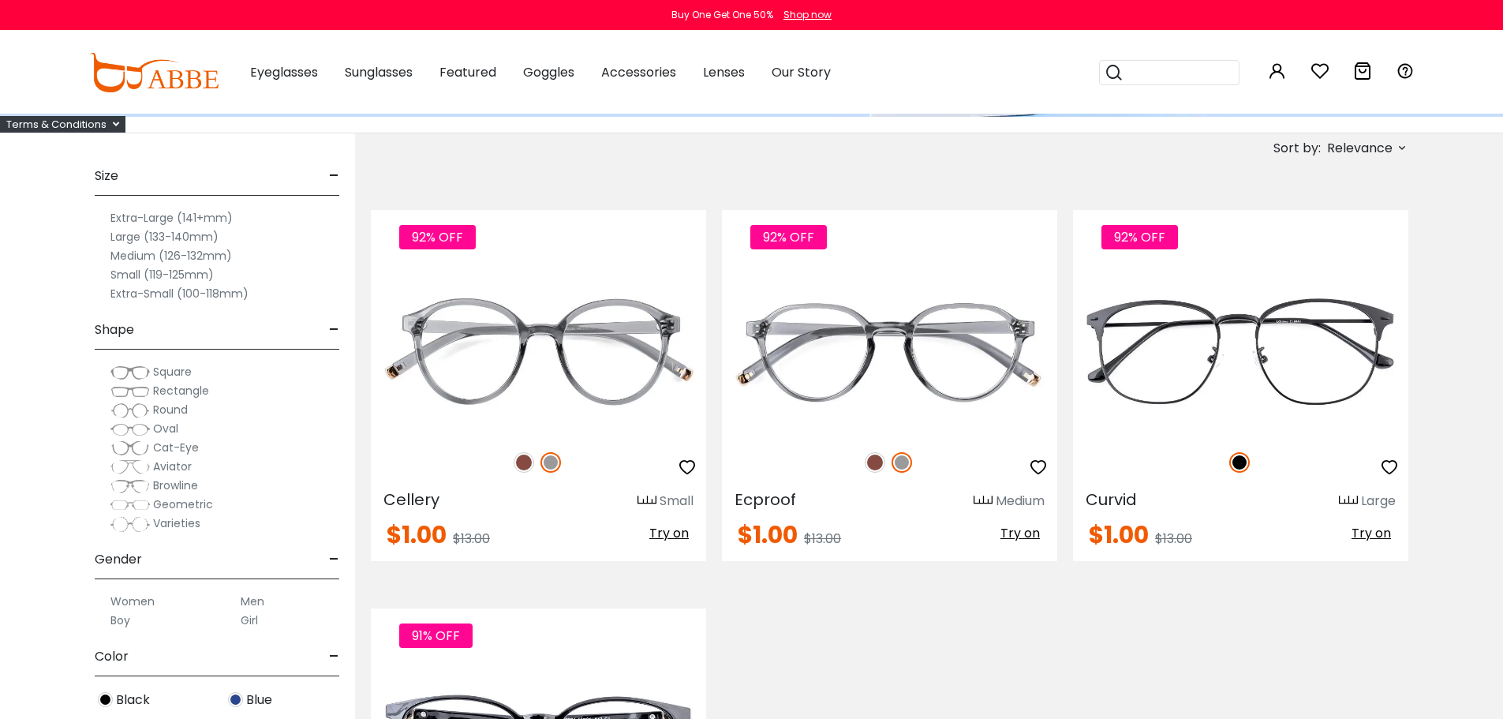
scroll to position [211, 0]
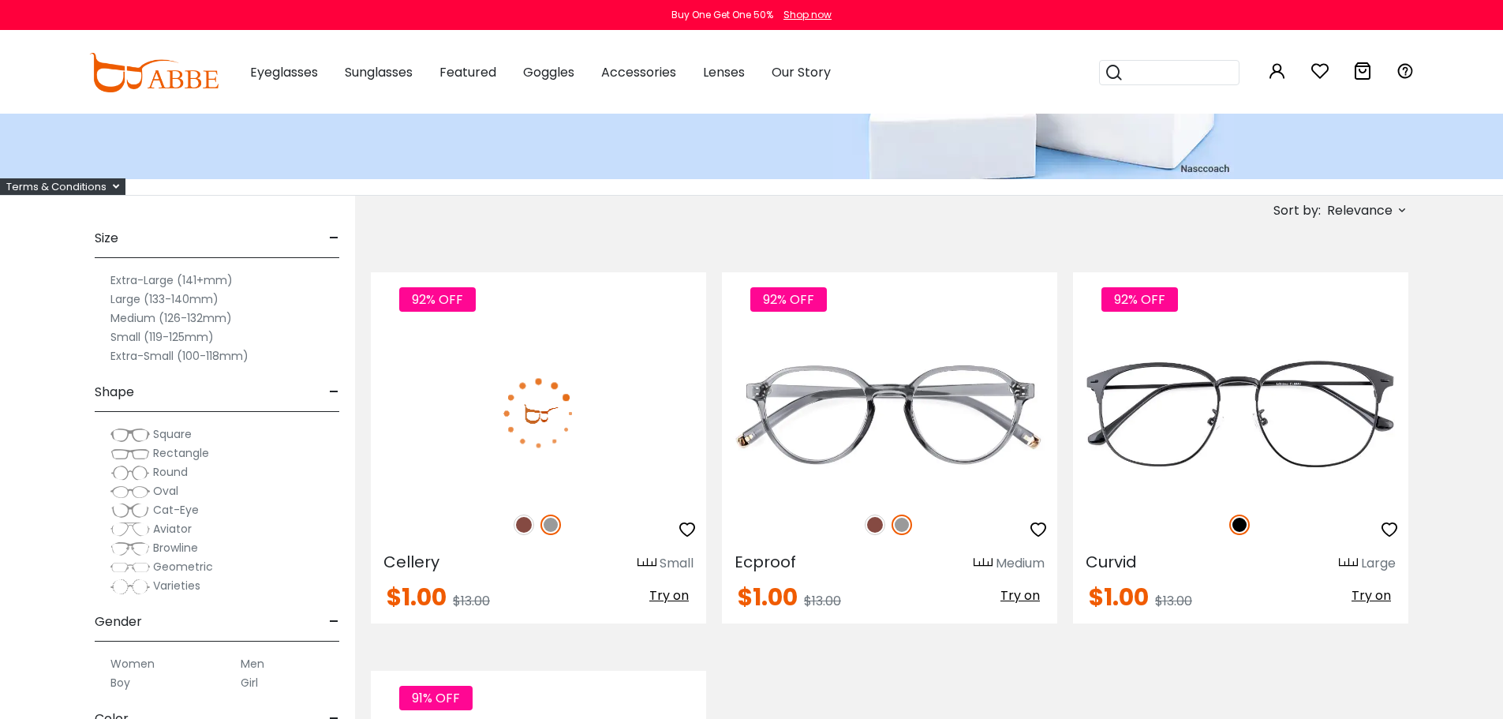
click at [521, 524] on img at bounding box center [524, 524] width 21 height 21
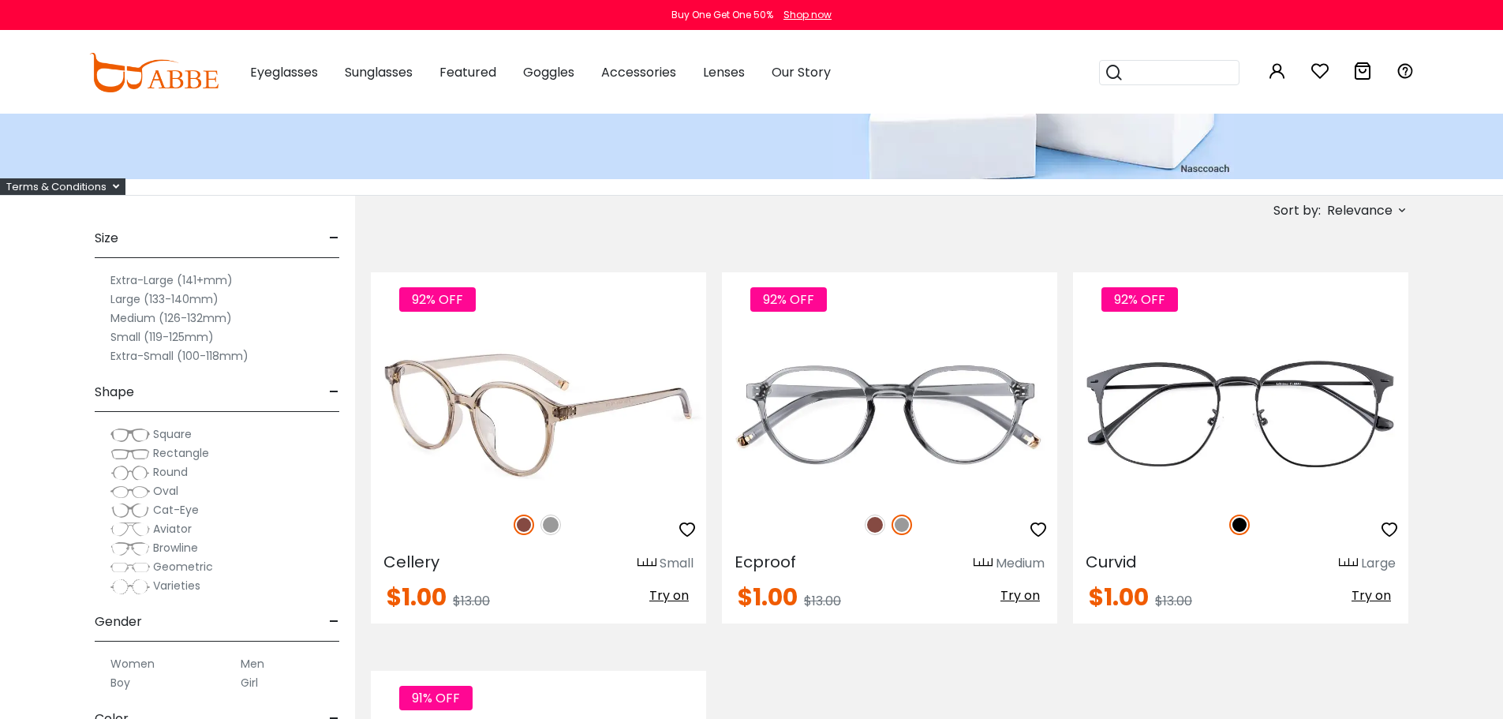
click at [551, 409] on img at bounding box center [538, 413] width 335 height 168
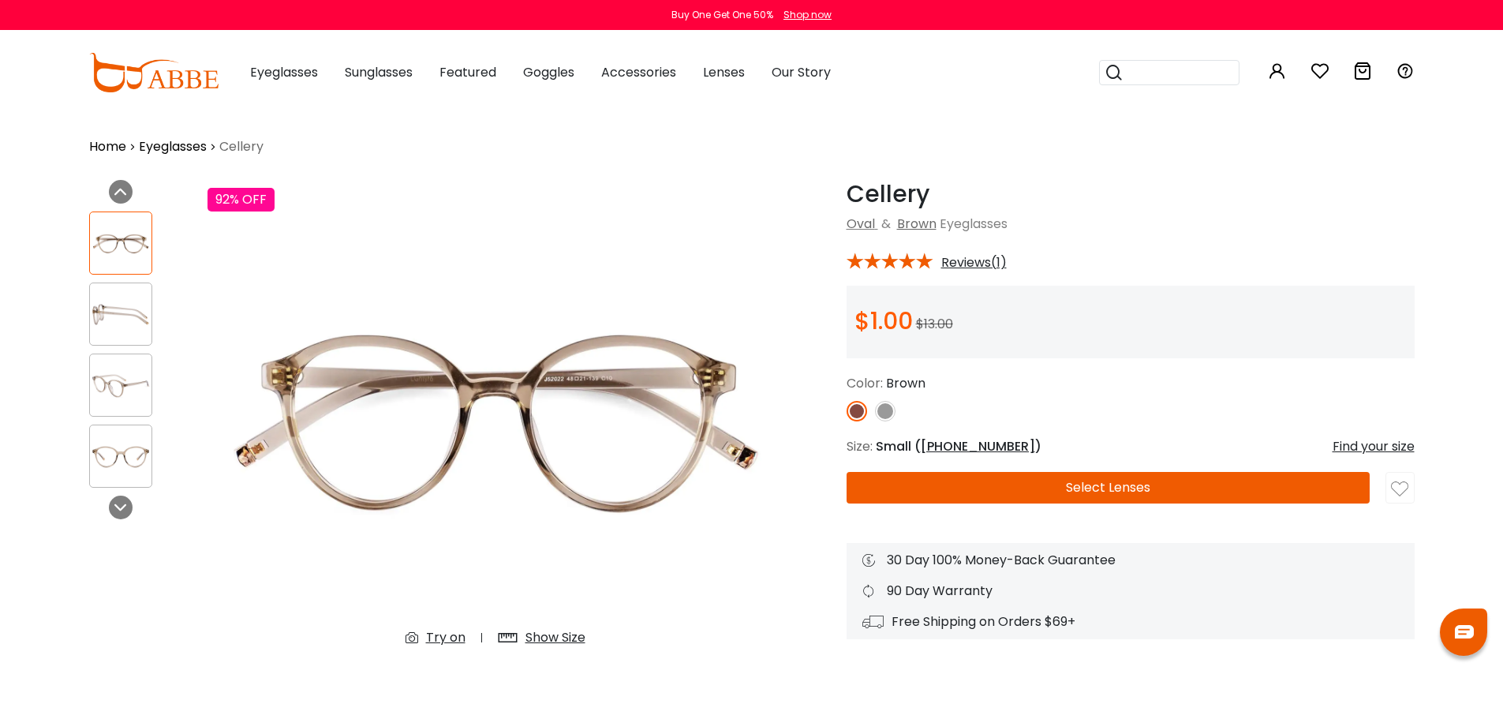
click at [103, 321] on img at bounding box center [121, 314] width 62 height 31
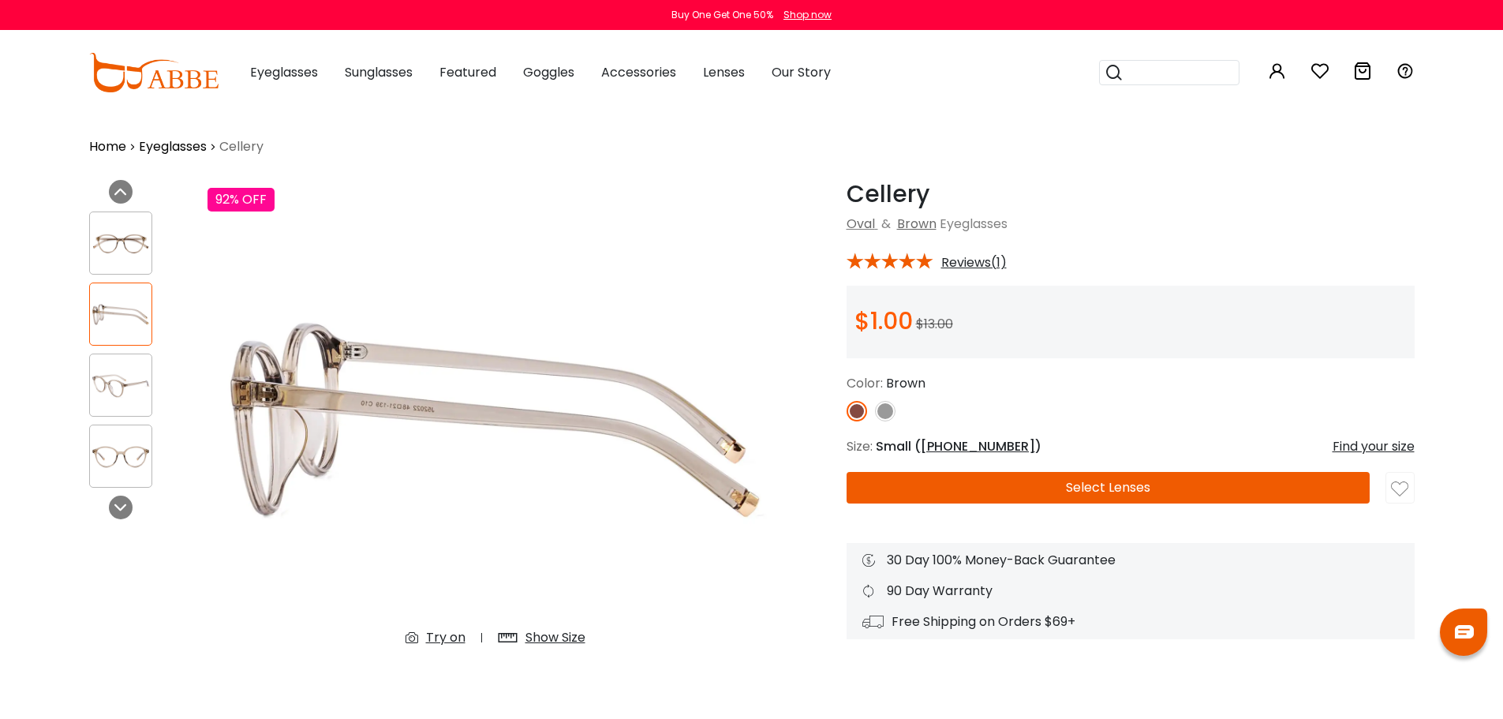
click at [115, 387] on img at bounding box center [121, 385] width 62 height 31
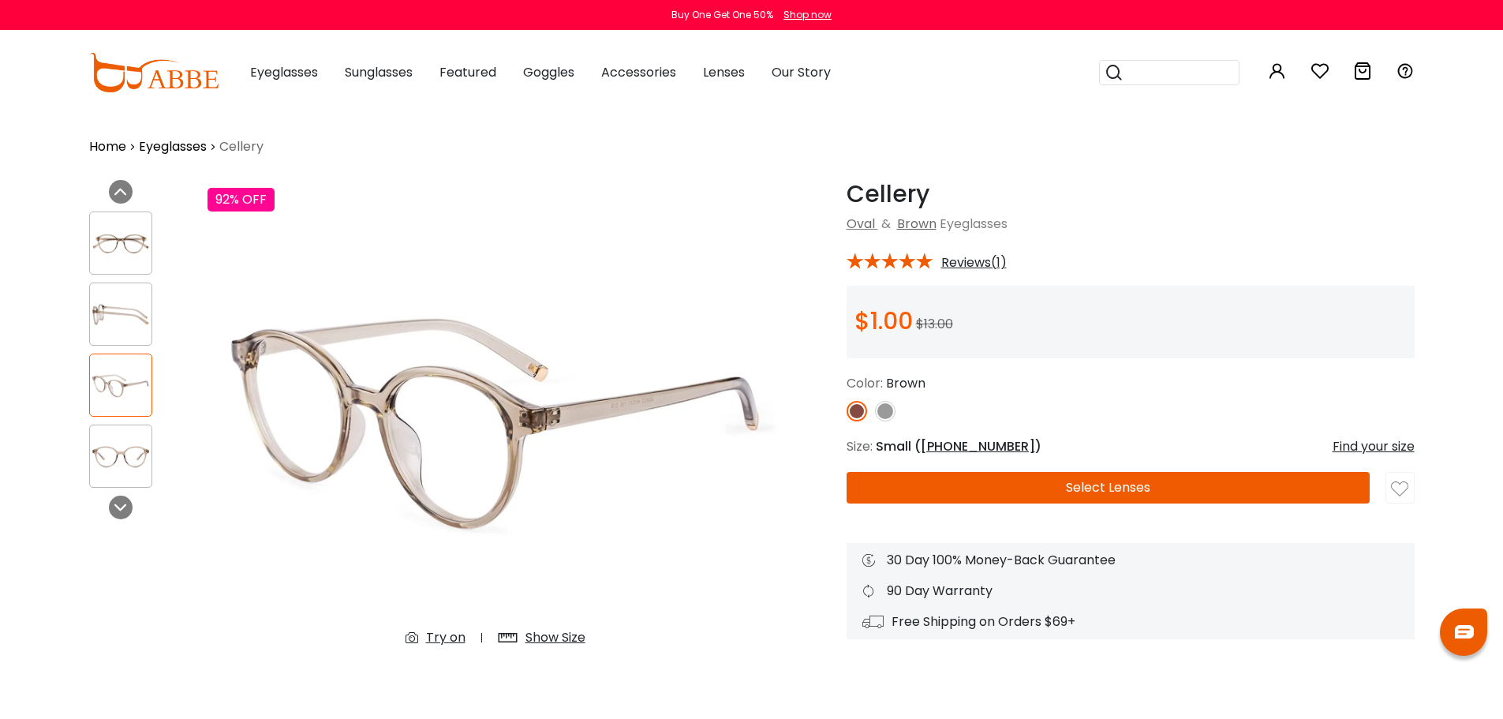
click at [122, 451] on img at bounding box center [121, 456] width 62 height 31
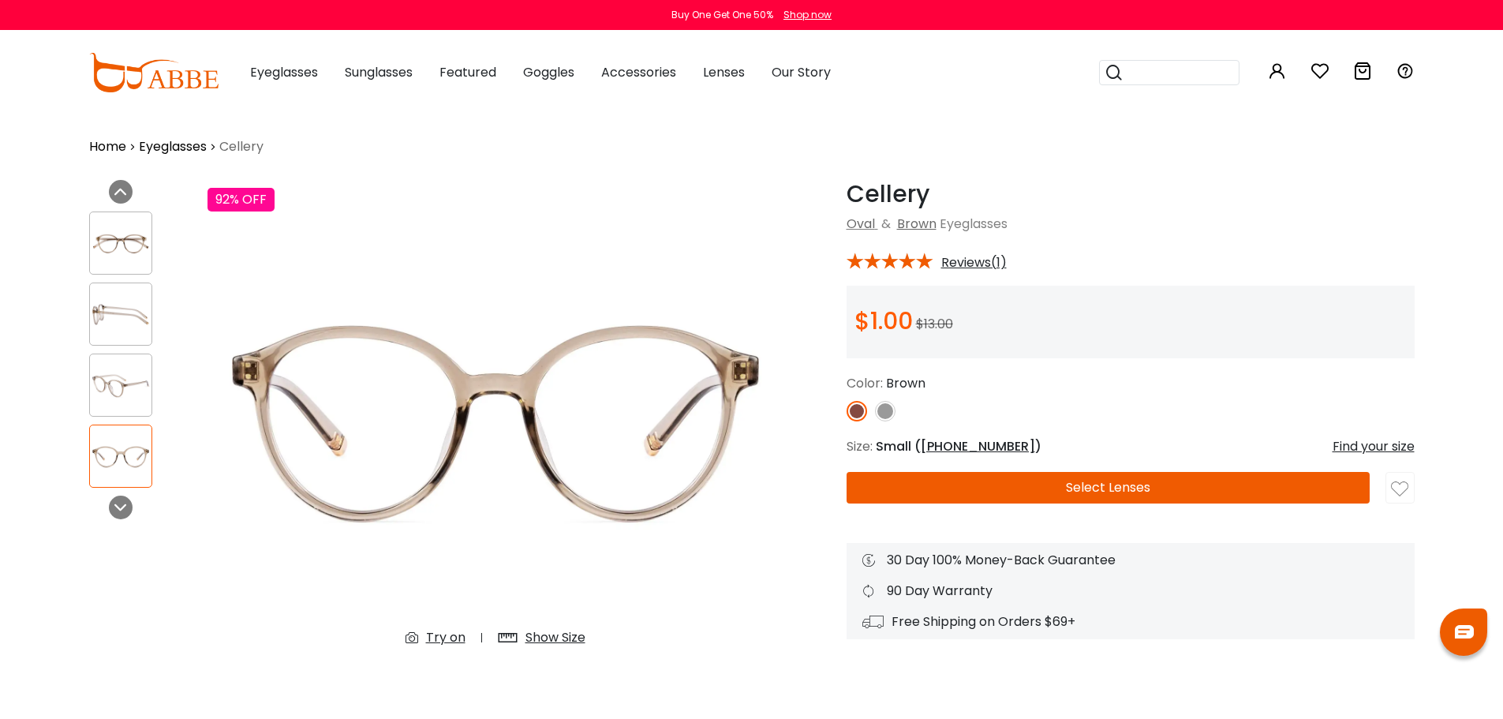
click at [1045, 481] on button "Select Lenses" at bounding box center [1108, 488] width 523 height 32
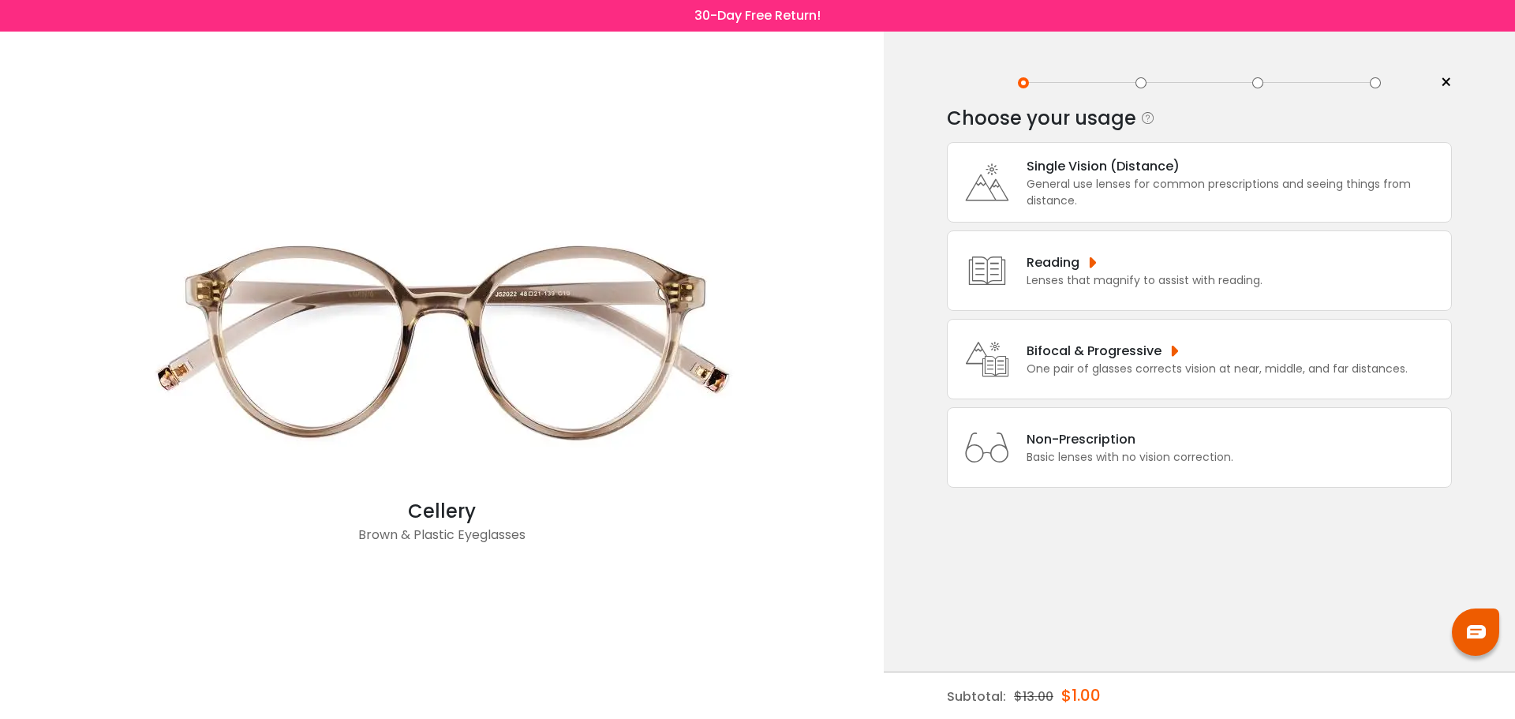
click at [1095, 443] on div "Non-Prescription" at bounding box center [1130, 439] width 207 height 20
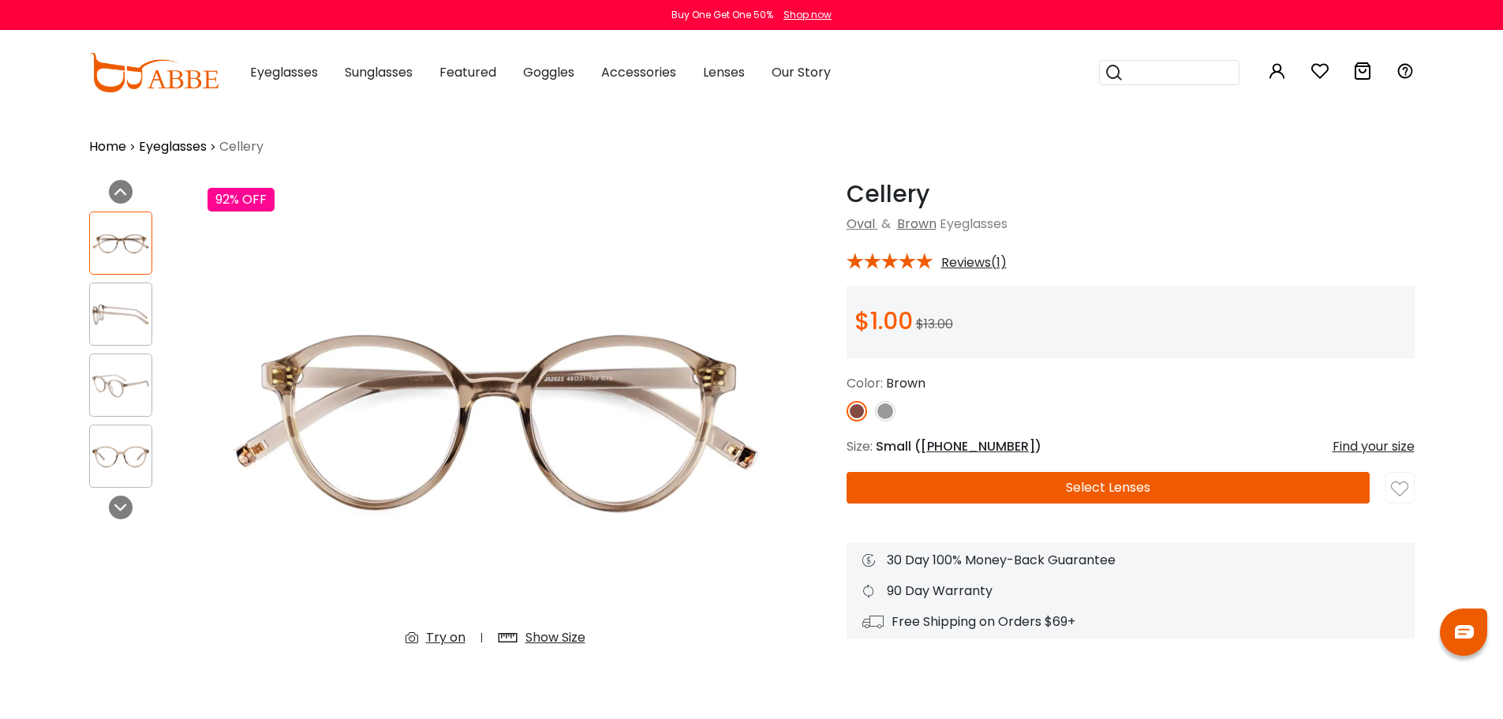
click at [1047, 491] on button "Select Lenses" at bounding box center [1108, 488] width 523 height 32
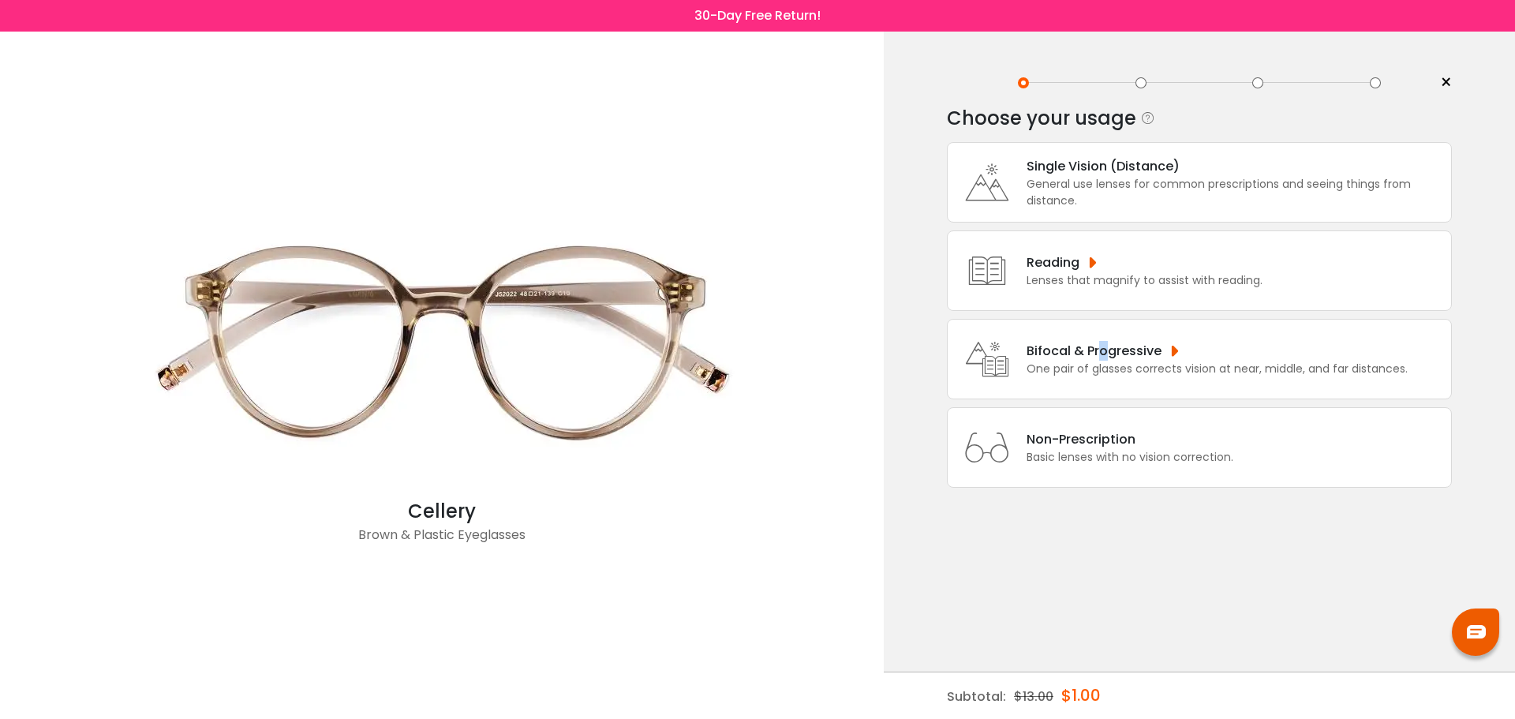
click at [1101, 353] on div "Bifocal & Progressive" at bounding box center [1217, 351] width 381 height 20
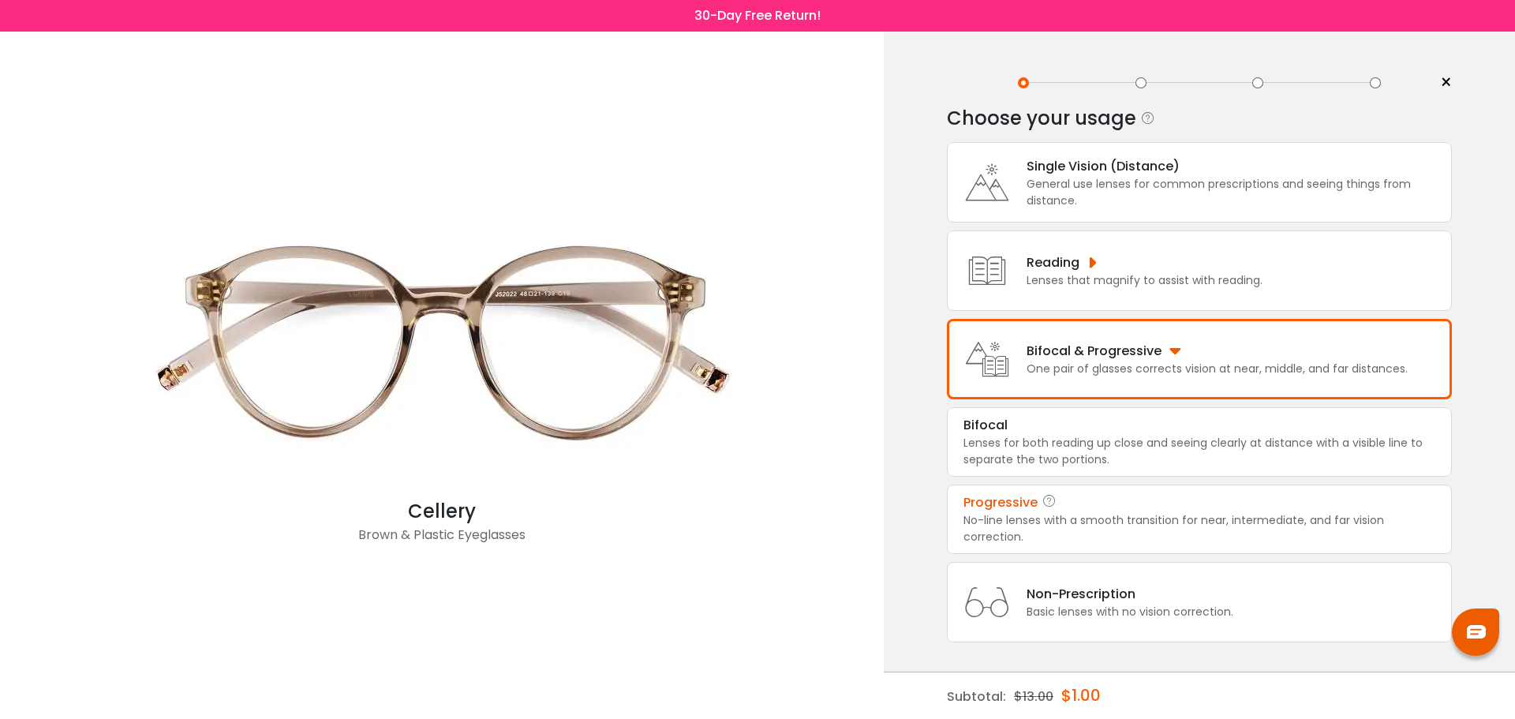
click at [1041, 514] on div "No-line lenses with a smooth transition for near, intermediate, and far vision …" at bounding box center [1199, 528] width 472 height 33
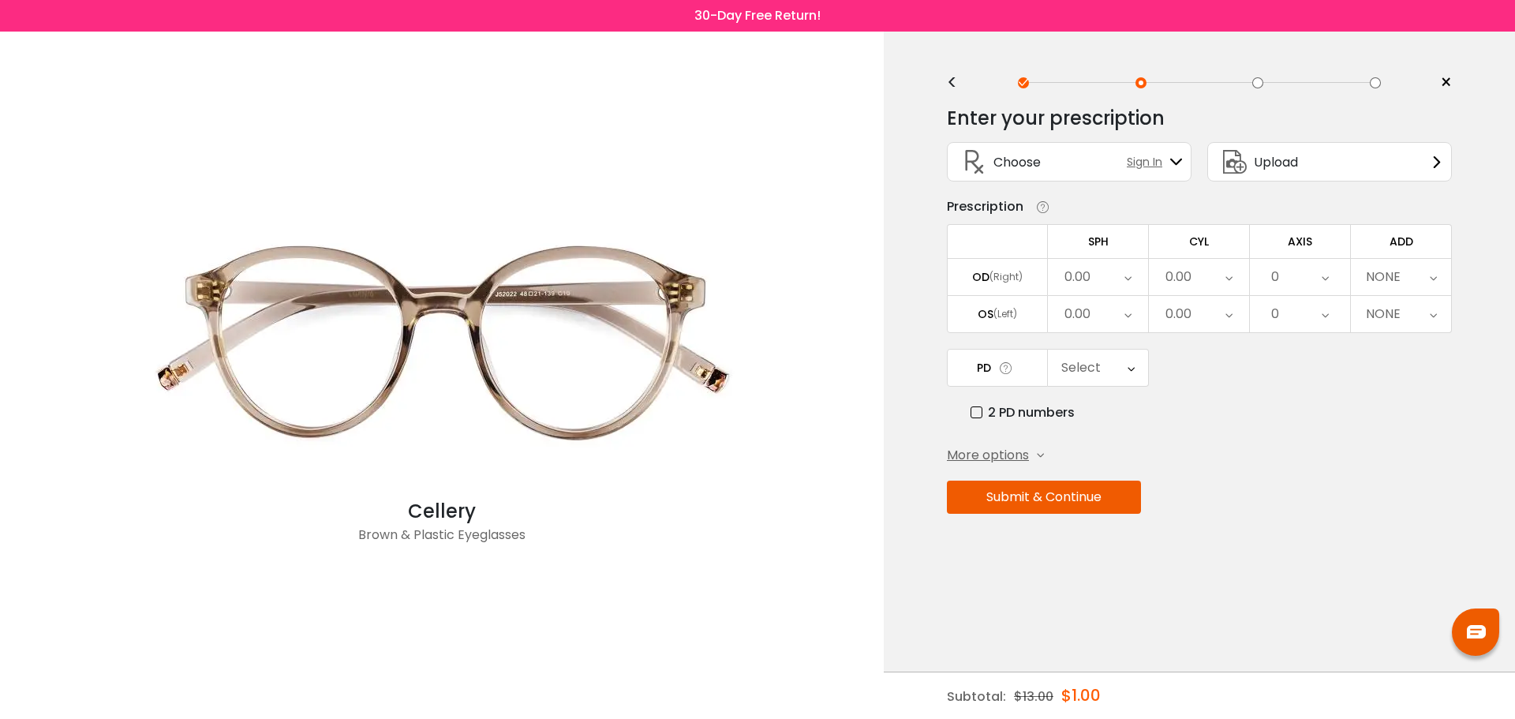
click at [1128, 368] on icon at bounding box center [1131, 368] width 7 height 36
click at [1128, 284] on icon at bounding box center [1127, 277] width 7 height 36
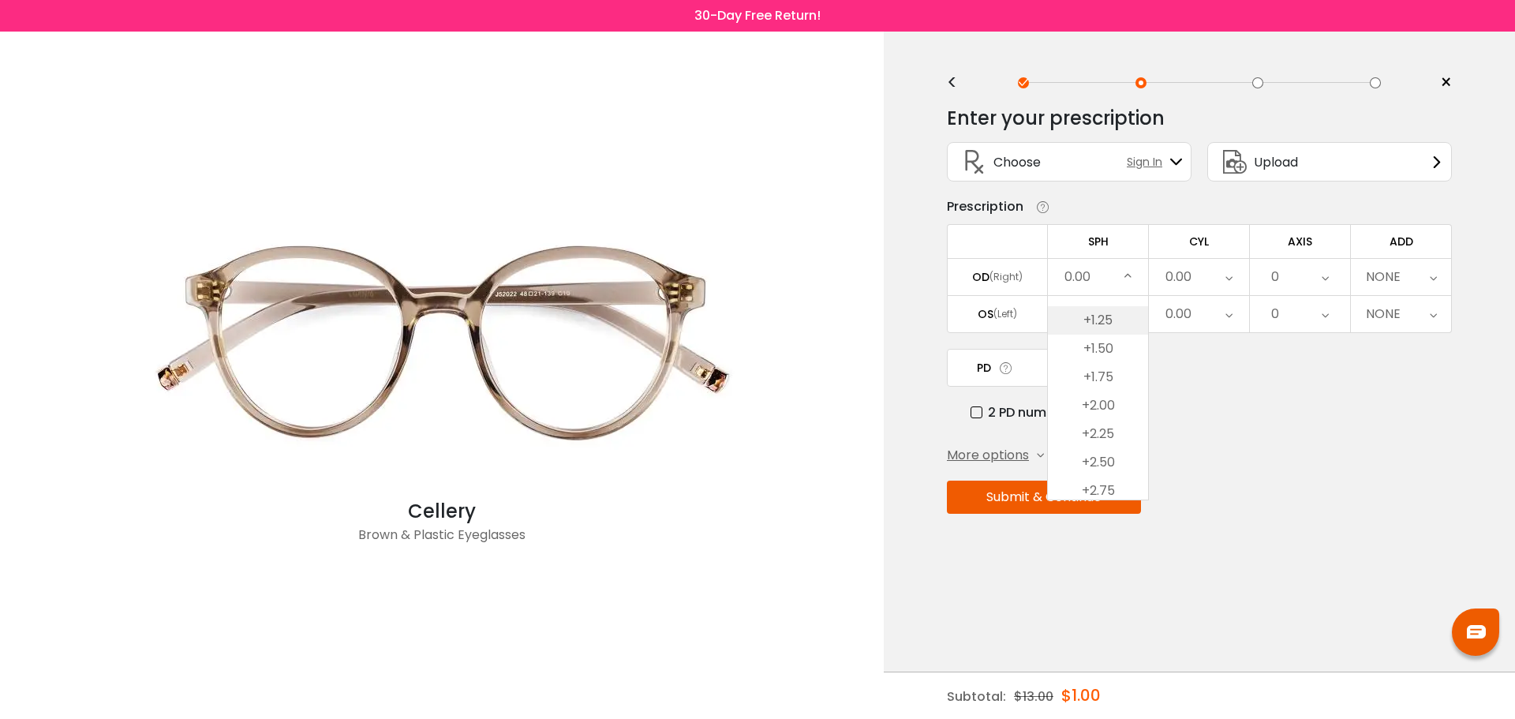
click at [1115, 320] on li "+1.25" at bounding box center [1098, 320] width 100 height 28
click at [1130, 312] on icon at bounding box center [1127, 314] width 7 height 36
click at [1105, 385] on li "+1.50" at bounding box center [1098, 386] width 100 height 28
click at [1219, 282] on div "0.00" at bounding box center [1199, 277] width 100 height 36
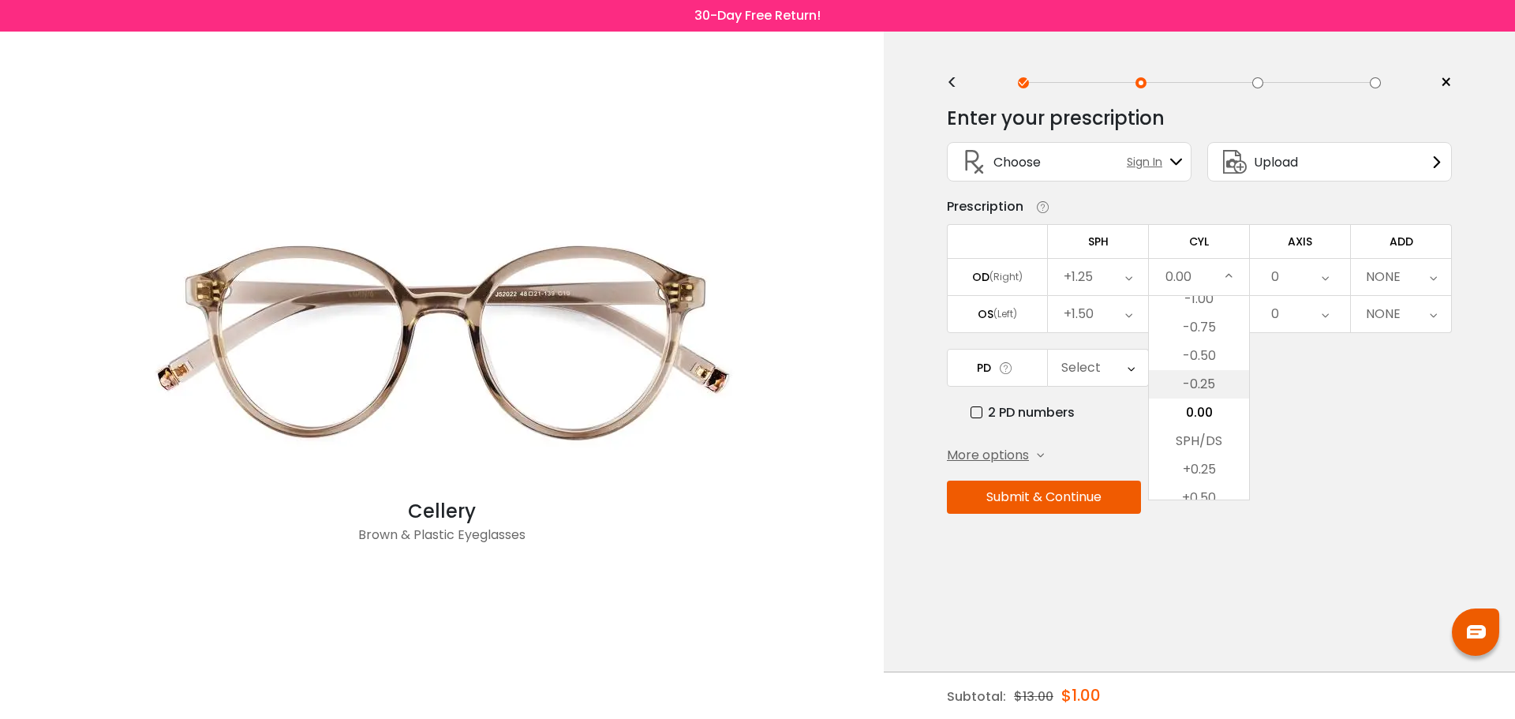
click at [1201, 386] on li "-0.25" at bounding box center [1199, 384] width 100 height 28
click at [1232, 317] on icon at bounding box center [1228, 314] width 7 height 36
click at [1205, 481] on li "SPH/DS" at bounding box center [1199, 478] width 100 height 28
click at [1322, 274] on icon at bounding box center [1325, 277] width 7 height 36
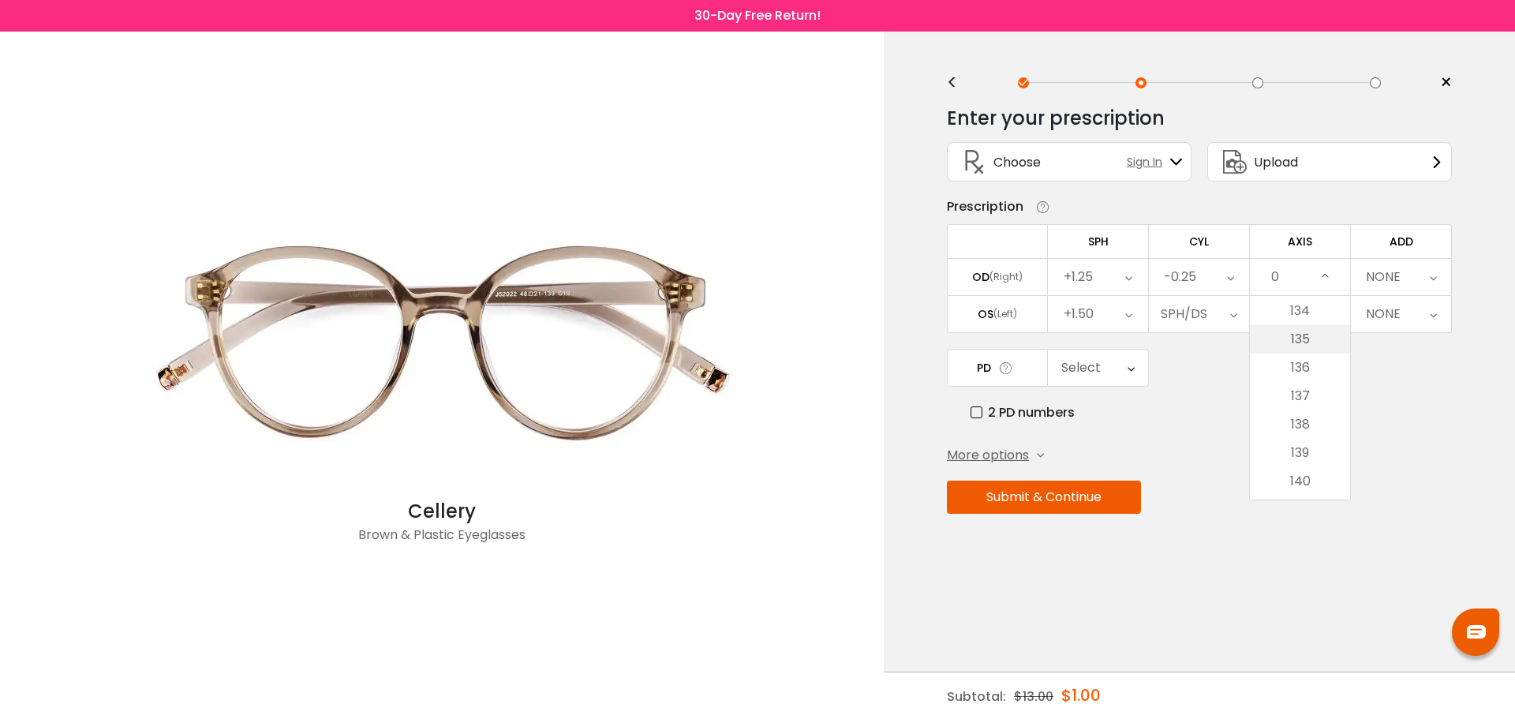
scroll to position [3787, 0]
click at [1307, 353] on li "135" at bounding box center [1300, 357] width 100 height 28
click at [1436, 271] on icon at bounding box center [1433, 277] width 7 height 36
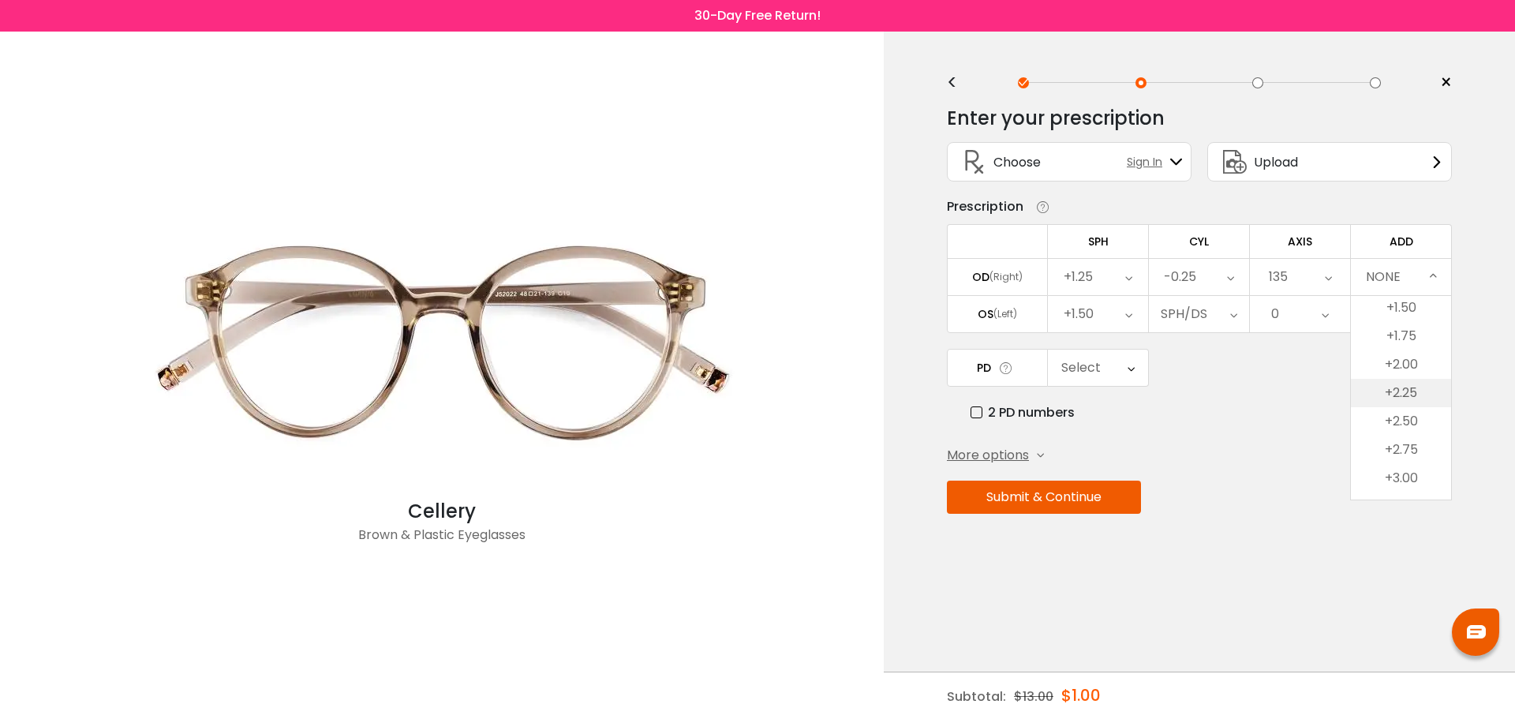
scroll to position [158, 0]
click at [1404, 413] on li "+2.50" at bounding box center [1401, 408] width 100 height 28
click at [1131, 376] on icon at bounding box center [1131, 368] width 7 height 36
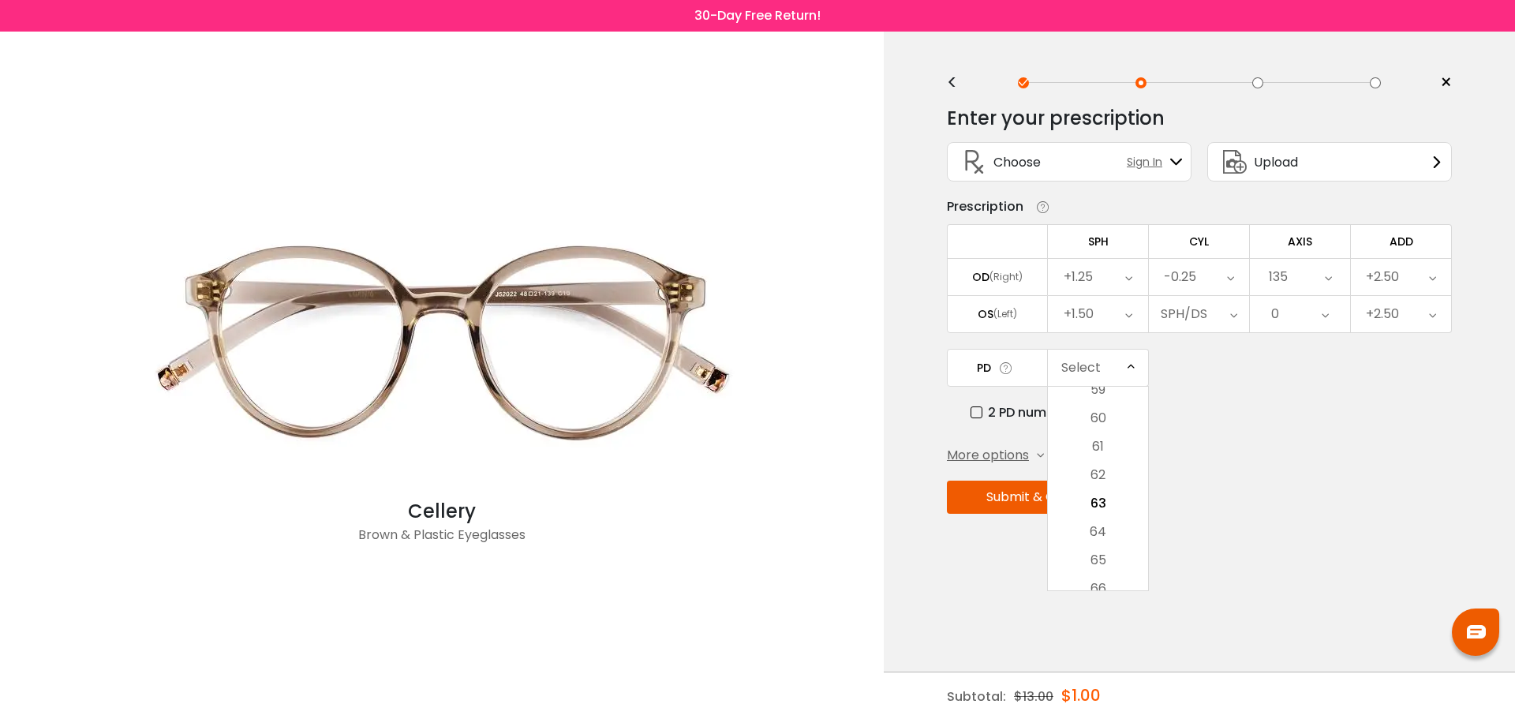
click at [1255, 408] on div "2 PD numbers" at bounding box center [1211, 412] width 481 height 20
click at [1083, 498] on button "Submit & Continue" at bounding box center [1044, 497] width 194 height 33
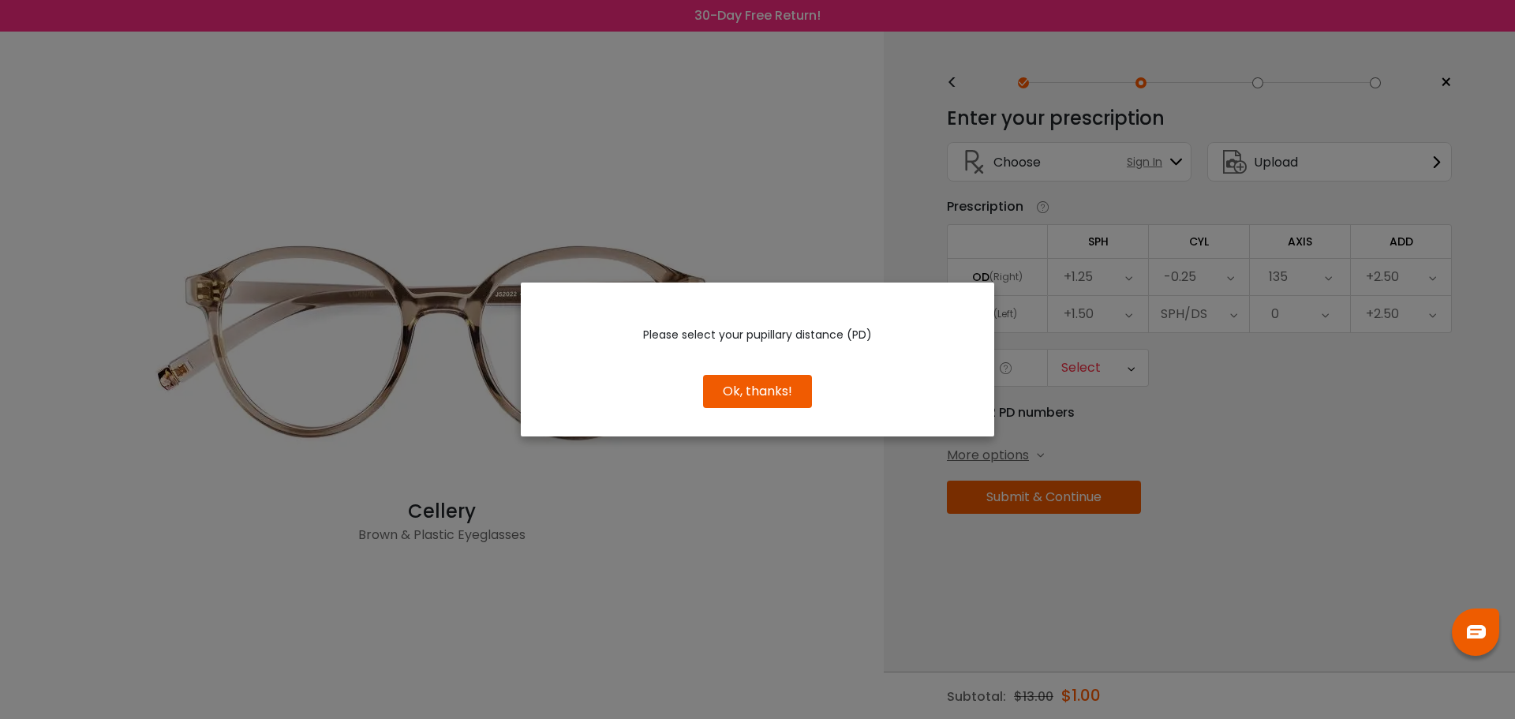
click at [765, 393] on button "Ok, thanks!" at bounding box center [757, 391] width 109 height 33
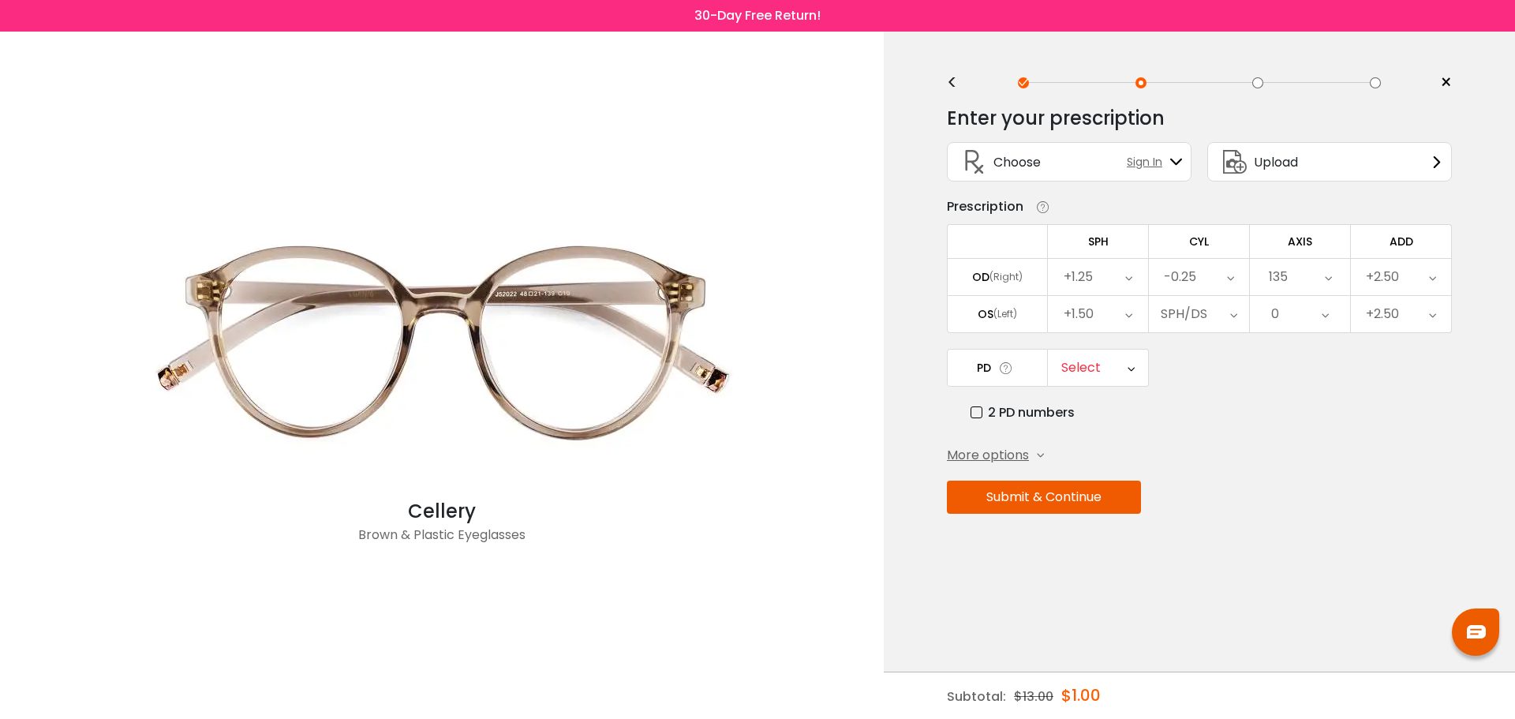
click at [1137, 374] on div "Select" at bounding box center [1098, 368] width 100 height 36
click at [1100, 496] on li "63" at bounding box center [1098, 503] width 100 height 28
click at [1055, 496] on button "Submit & Continue" at bounding box center [1044, 497] width 194 height 33
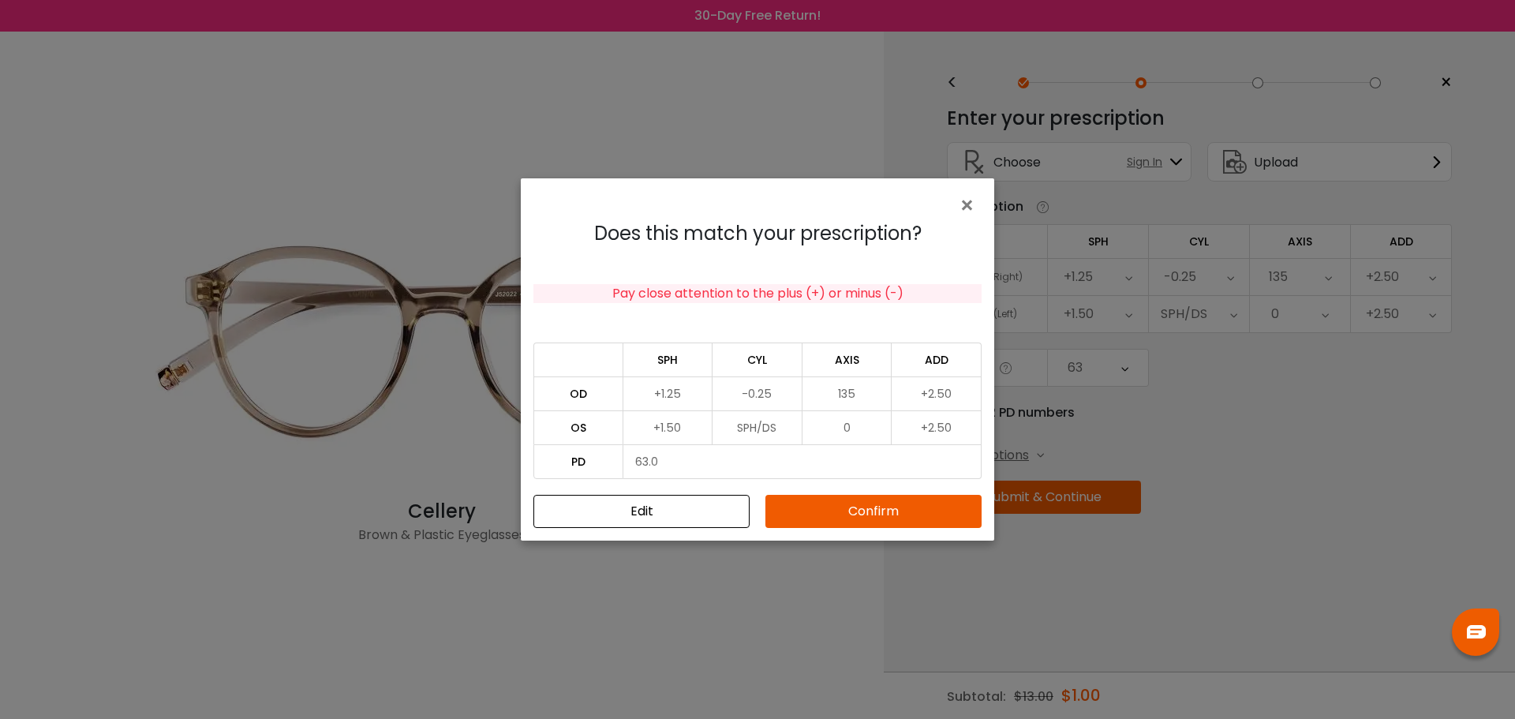
click at [886, 507] on button "Confirm" at bounding box center [873, 511] width 216 height 33
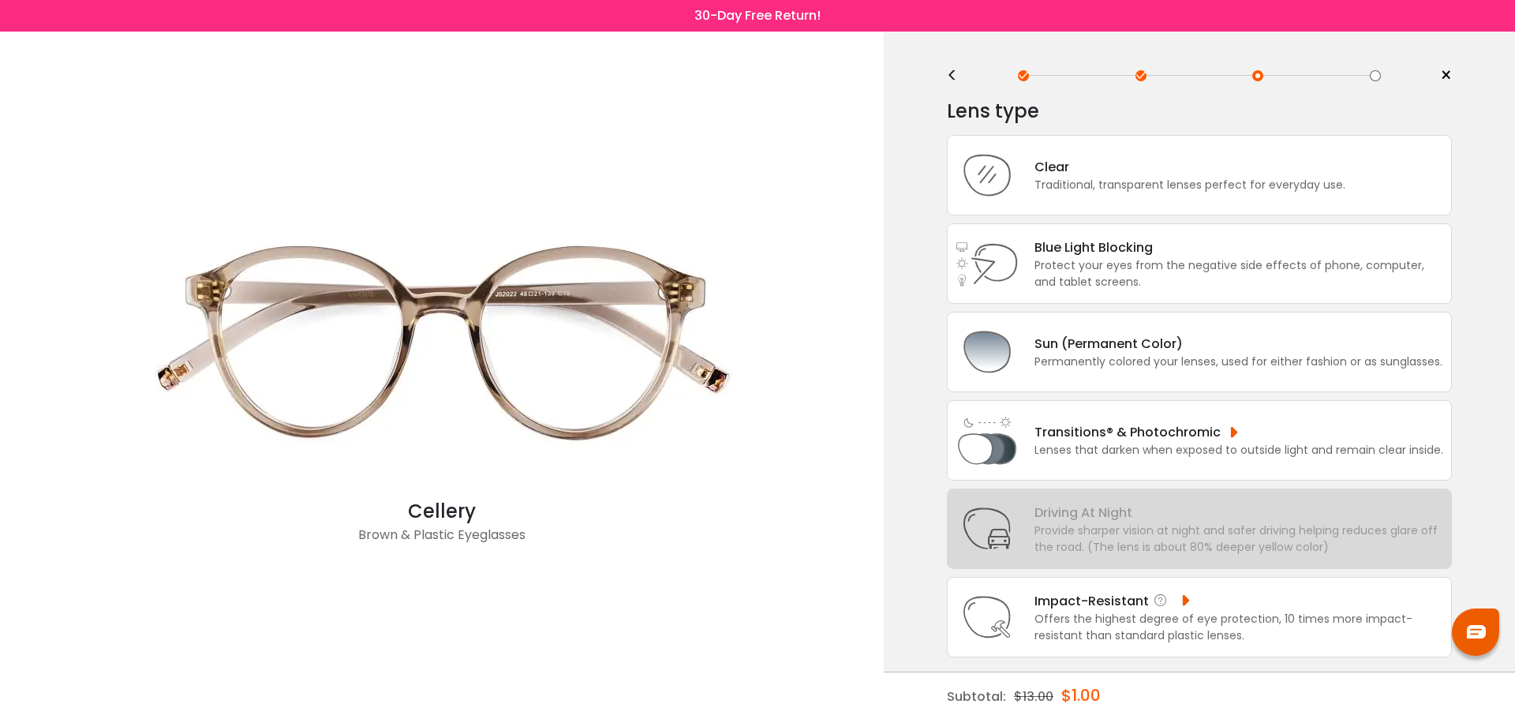
scroll to position [9, 0]
click at [1047, 152] on div "Clear Traditional, transparent lenses perfect for everyday use." at bounding box center [1199, 173] width 505 height 80
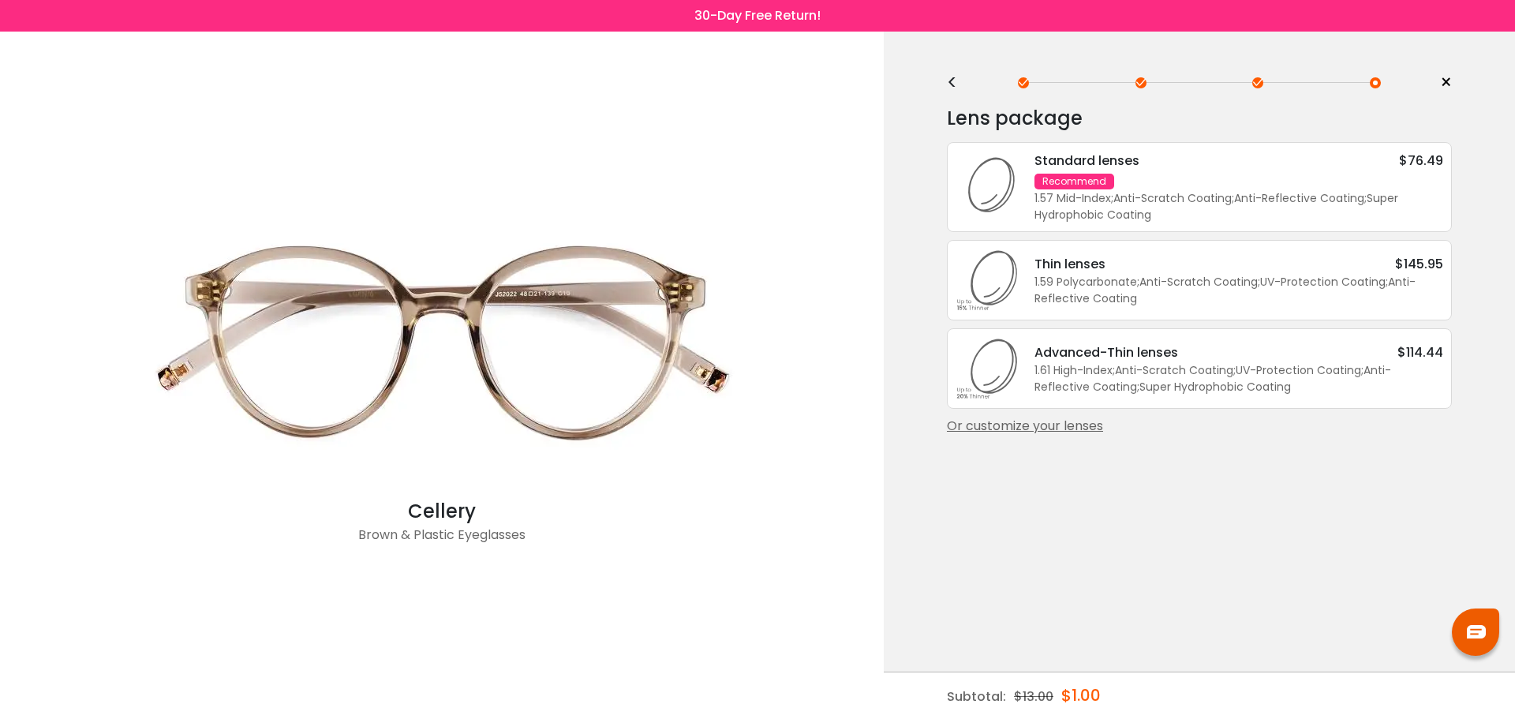
scroll to position [0, 0]
click at [1240, 191] on div "1.57 Mid-Index ; Anti-Scratch Coating ; Anti-Reflective Coating ; Super Hydroph…" at bounding box center [1238, 206] width 409 height 33
